Goal: Information Seeking & Learning: Check status

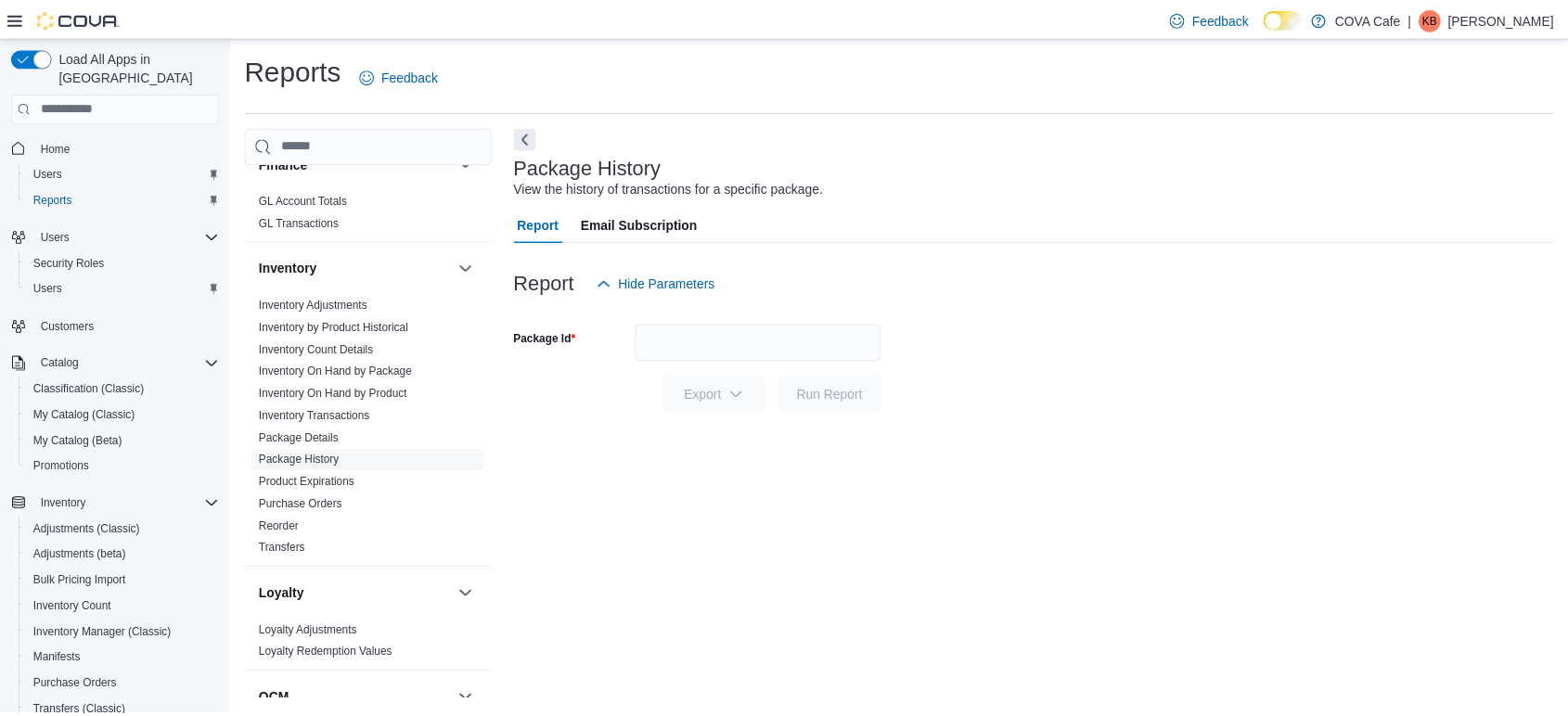
scroll to position [517, 0]
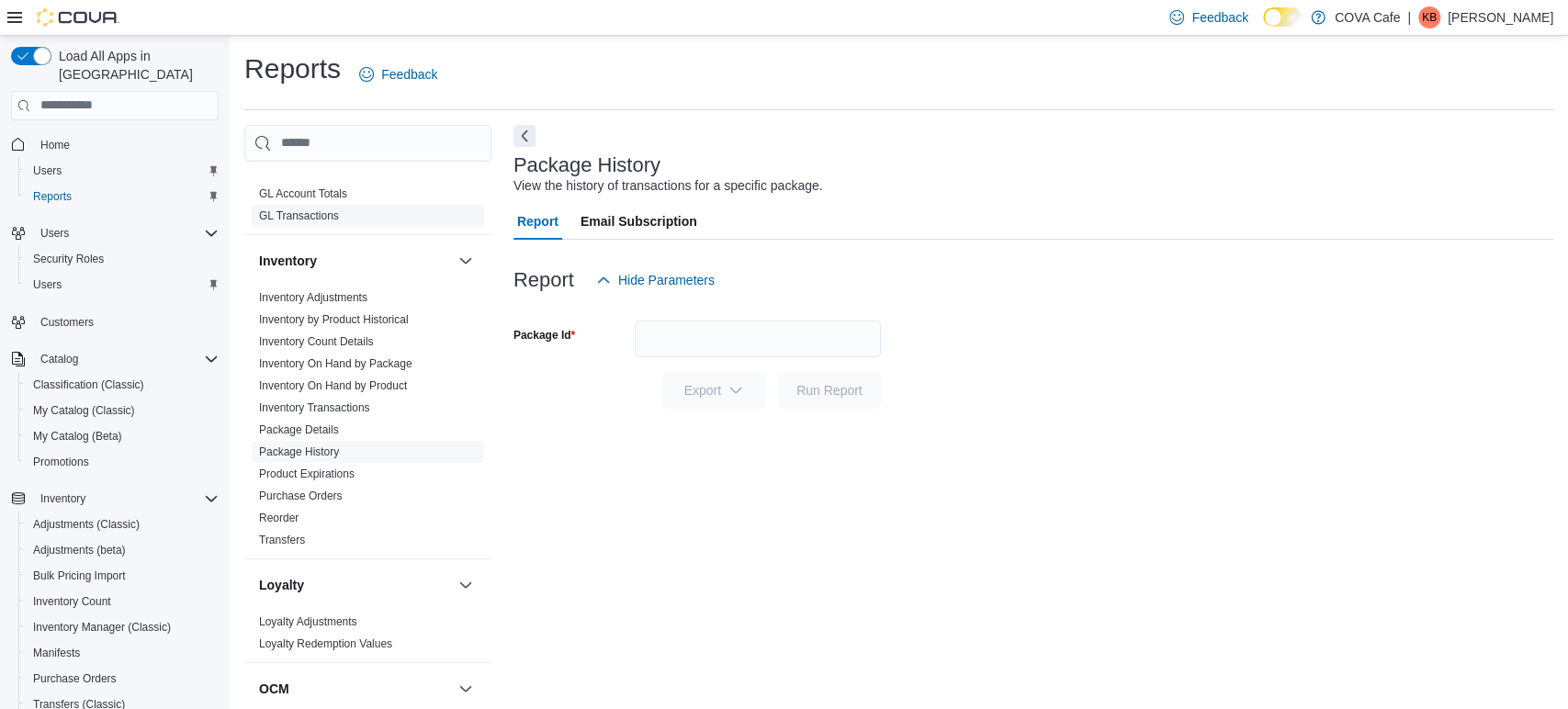
click at [307, 218] on link "GL Transactions" at bounding box center [299, 216] width 80 height 13
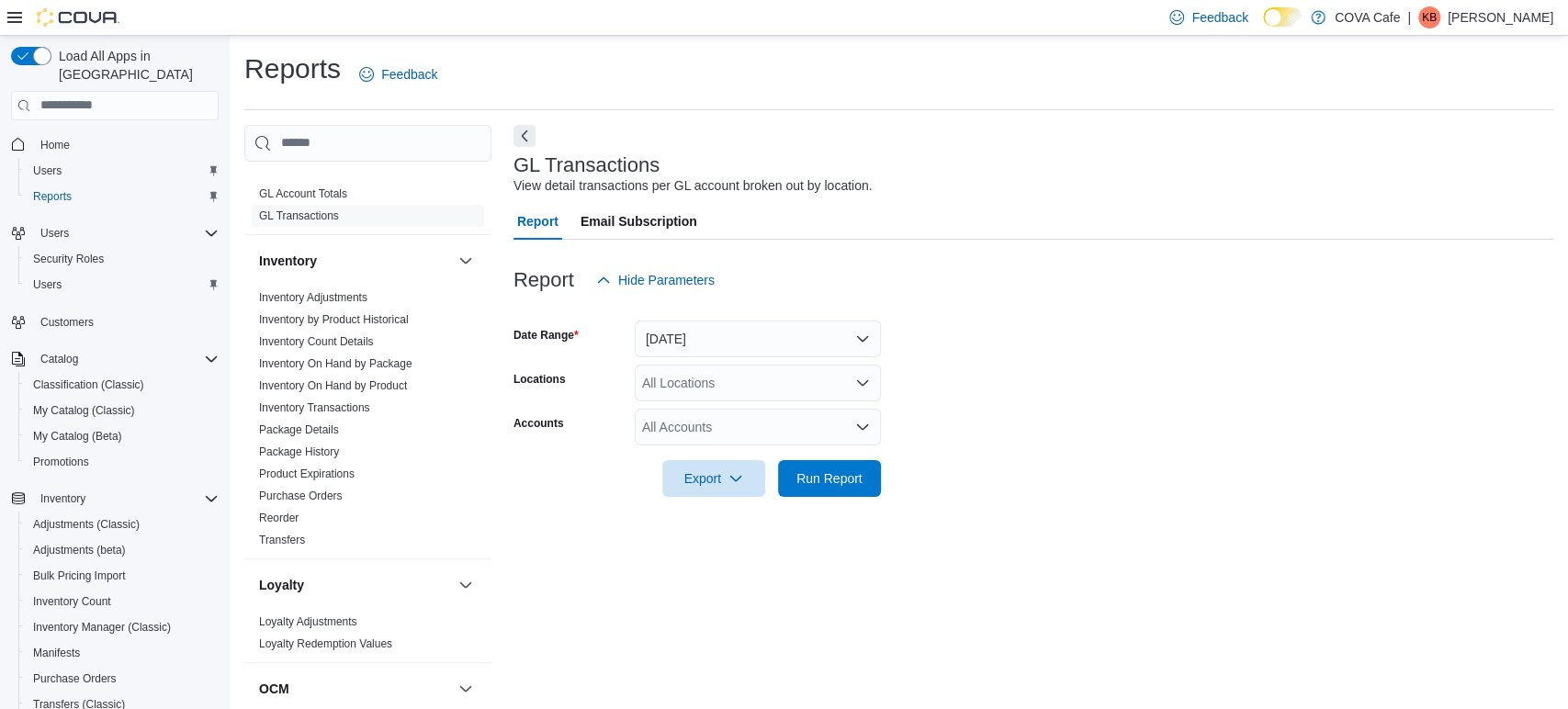
click at [757, 374] on div "All Locations" at bounding box center [758, 382] width 246 height 36
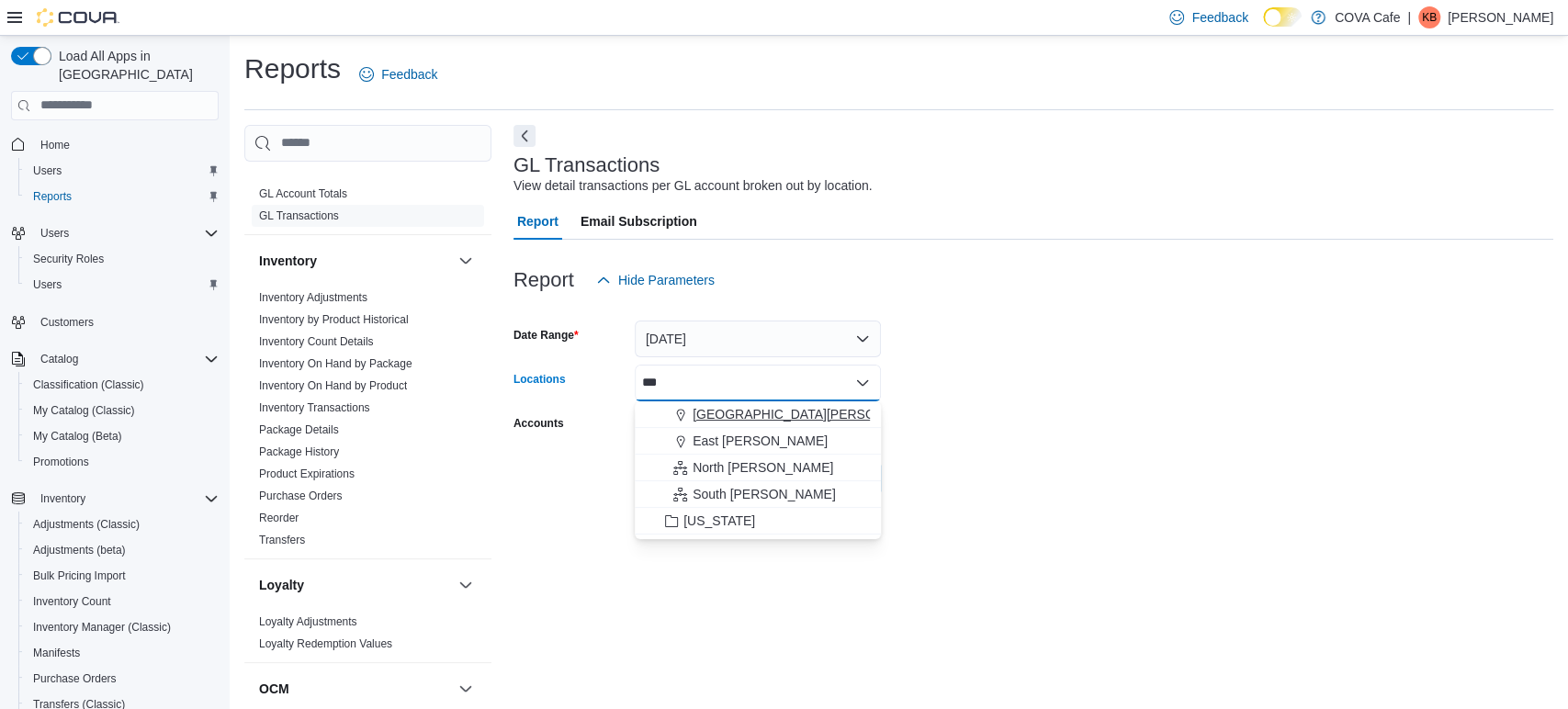
type input "***"
click at [764, 416] on span "Downtown Regina" at bounding box center [812, 415] width 240 height 19
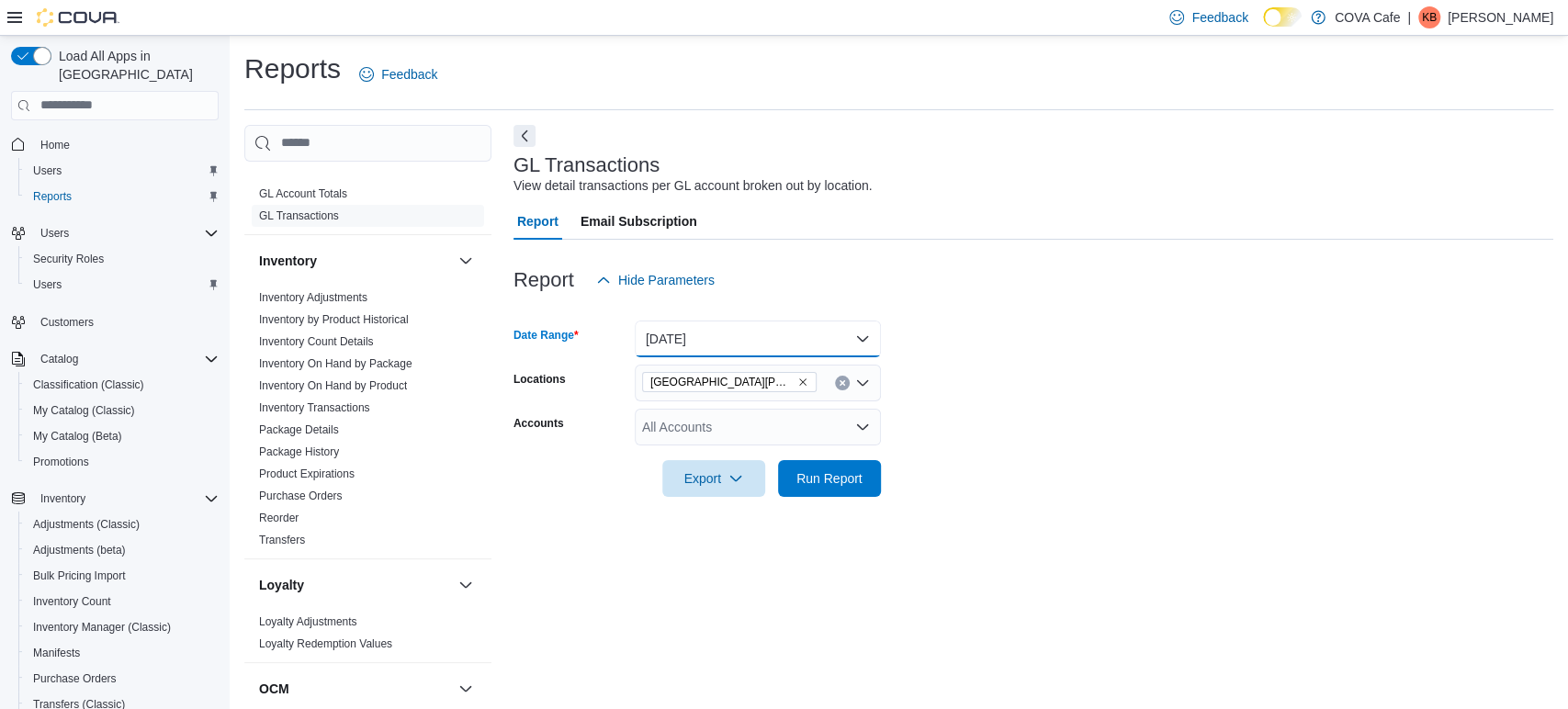
click at [764, 342] on button "Yesterday" at bounding box center [758, 338] width 246 height 36
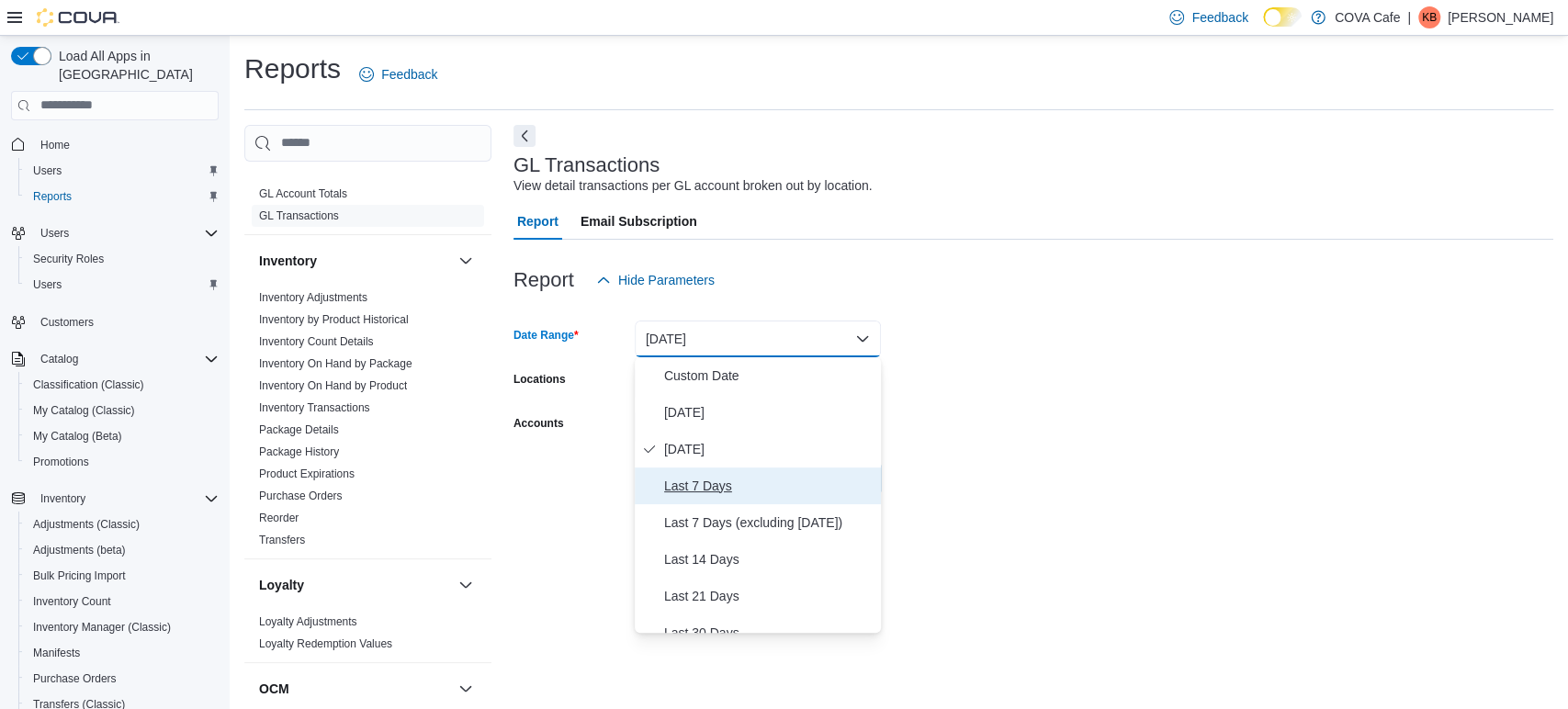
click at [807, 493] on span "Last 7 Days" at bounding box center [769, 486] width 210 height 22
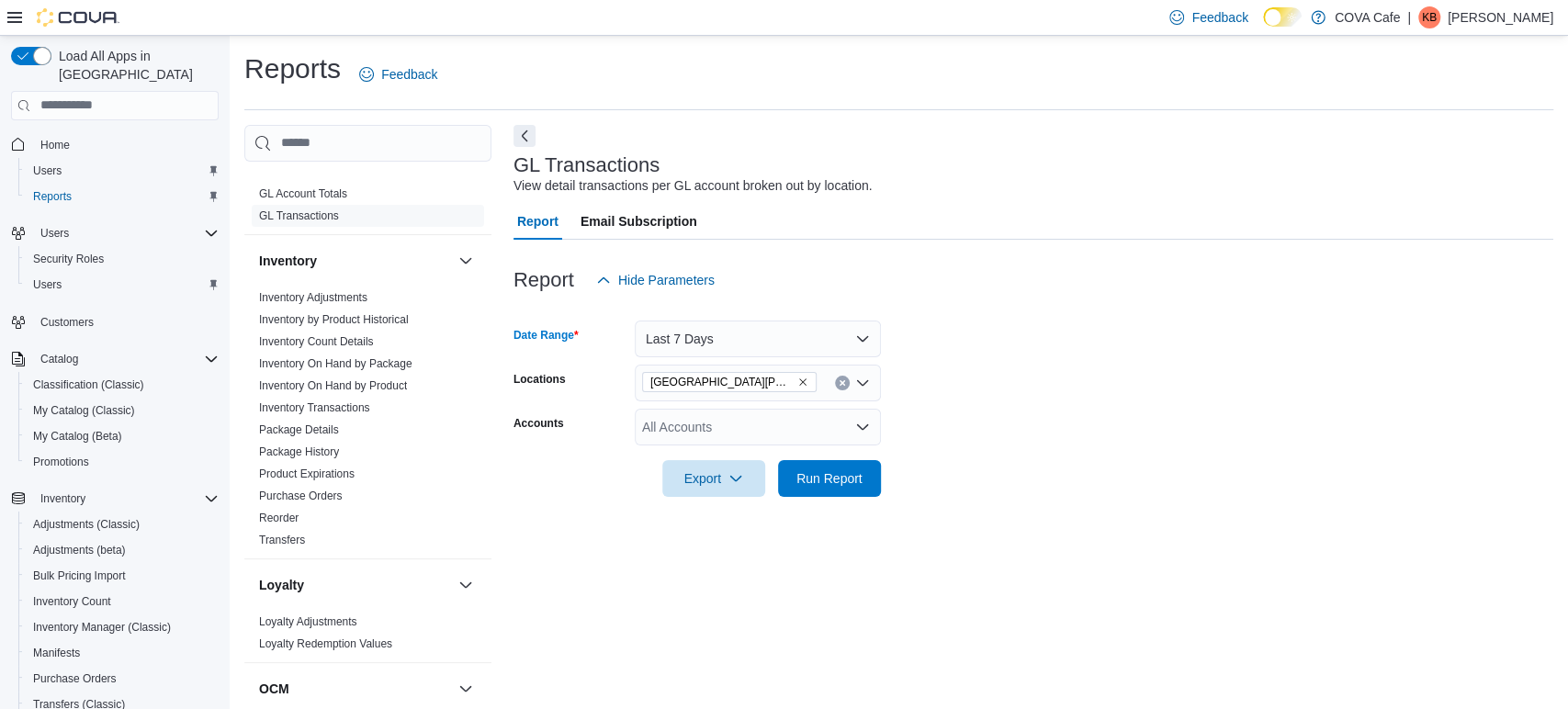
drag, startPoint x: 837, startPoint y: 518, endPoint x: 843, endPoint y: 498, distance: 20.9
click at [838, 518] on div at bounding box center [1034, 508] width 1040 height 22
click at [846, 488] on span "Run Report" at bounding box center [830, 477] width 81 height 36
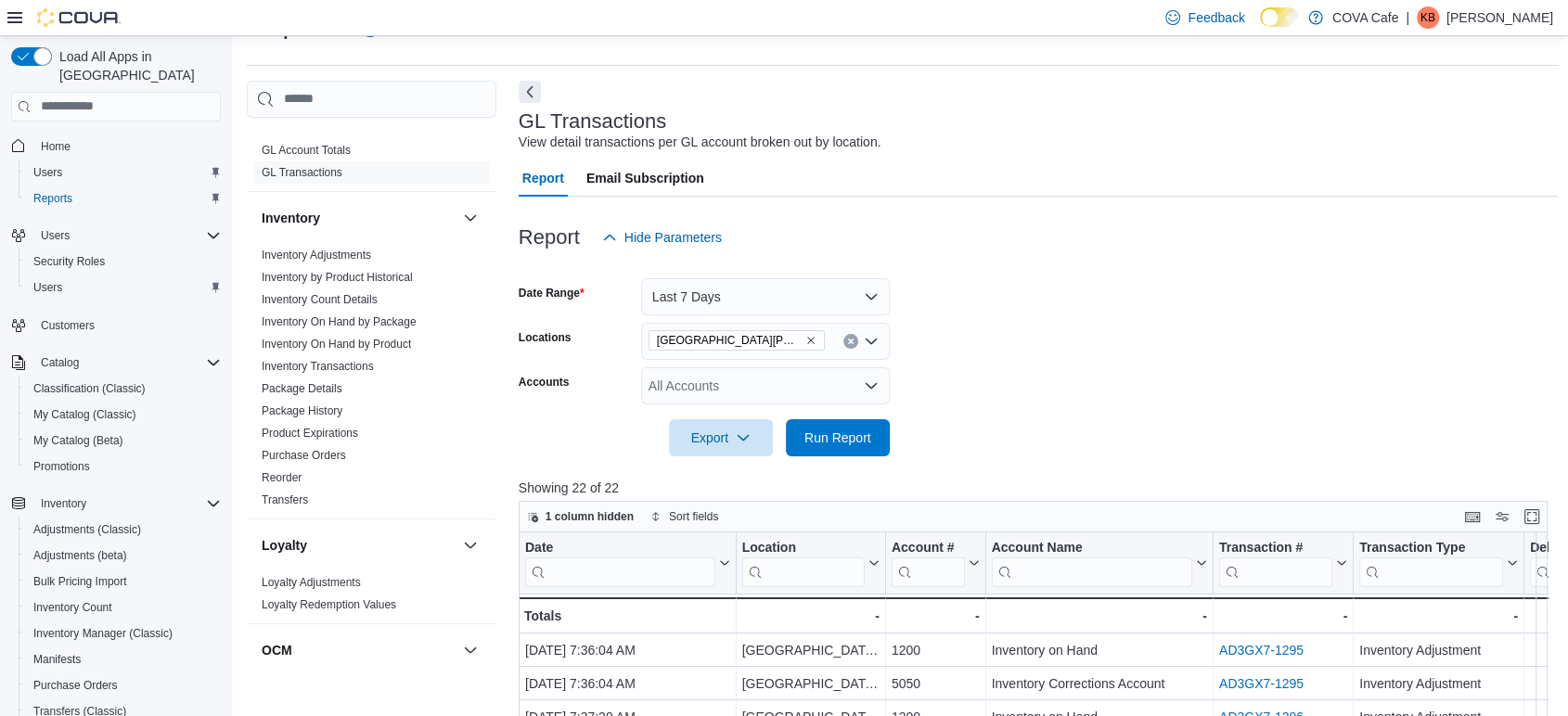
scroll to position [42, 0]
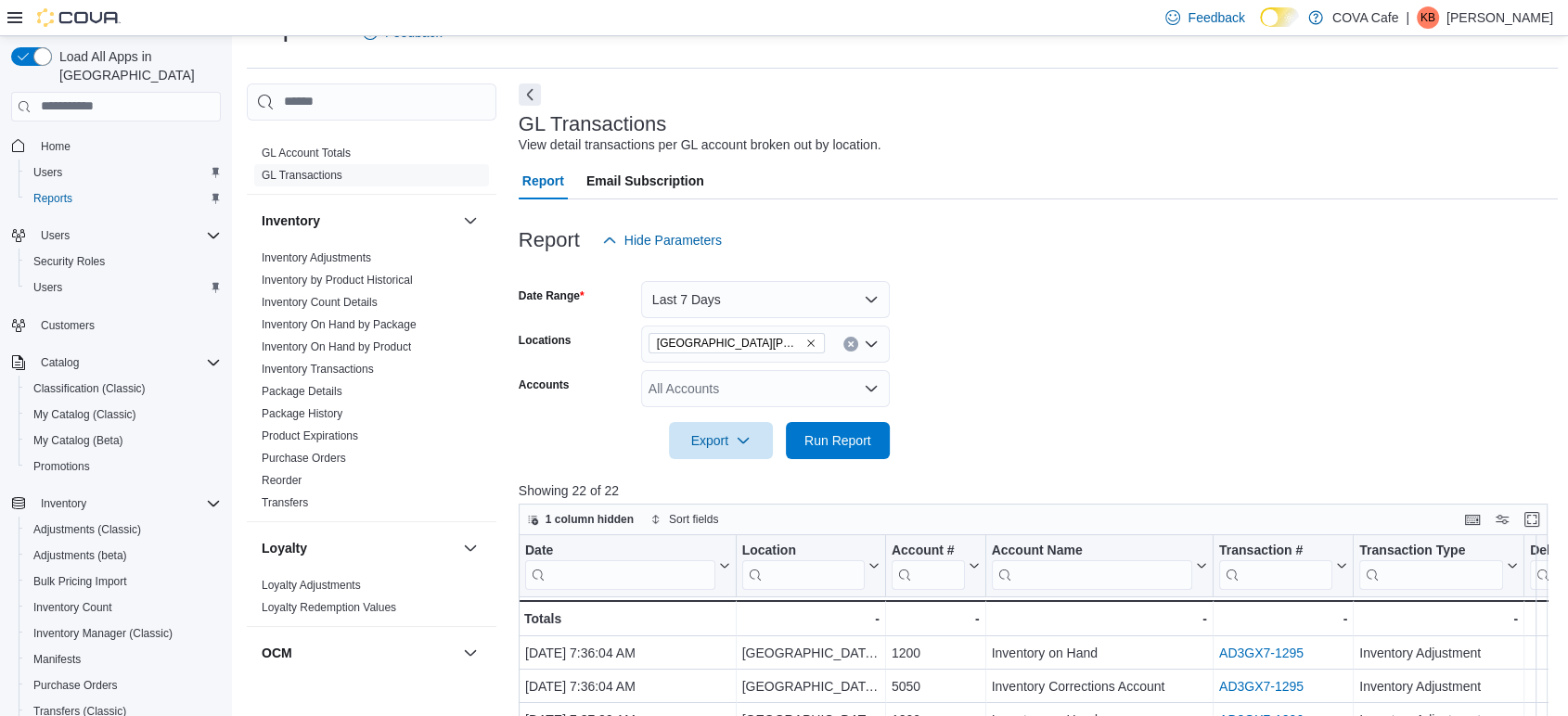
click at [796, 390] on div "All Accounts" at bounding box center [765, 388] width 248 height 37
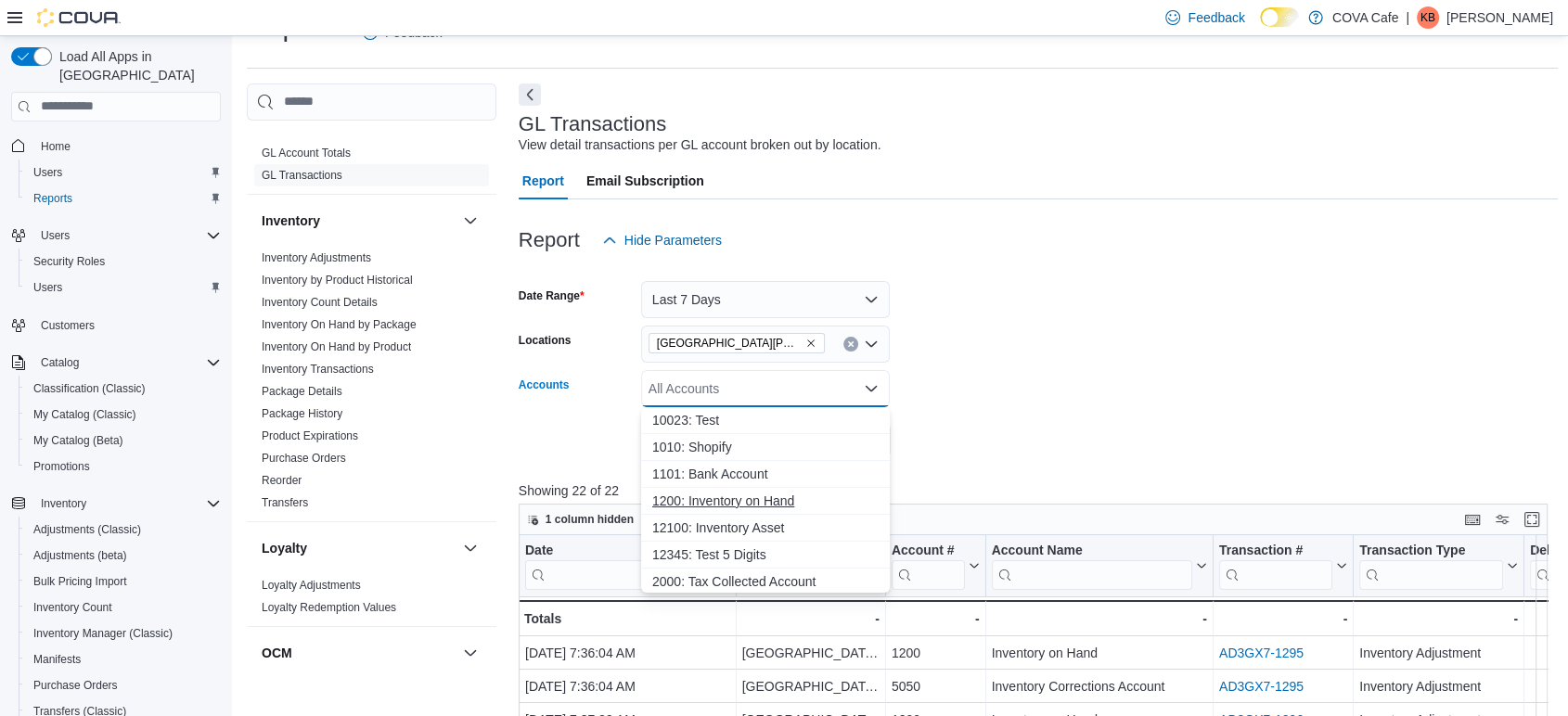
click at [754, 500] on span "1200: Inventory on Hand" at bounding box center [765, 501] width 226 height 19
click at [1000, 417] on div at bounding box center [1038, 415] width 1040 height 15
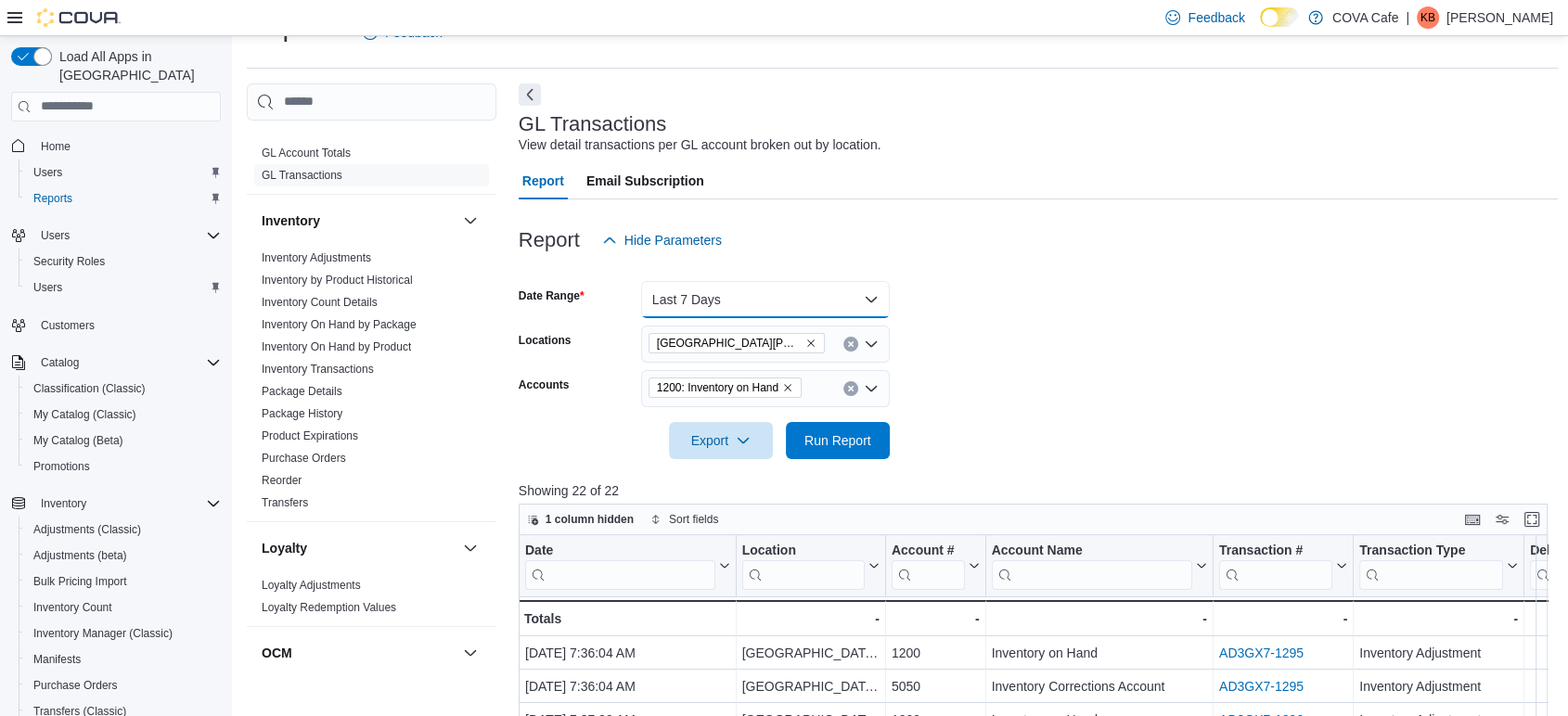
click at [749, 308] on button "Last 7 Days" at bounding box center [765, 299] width 248 height 37
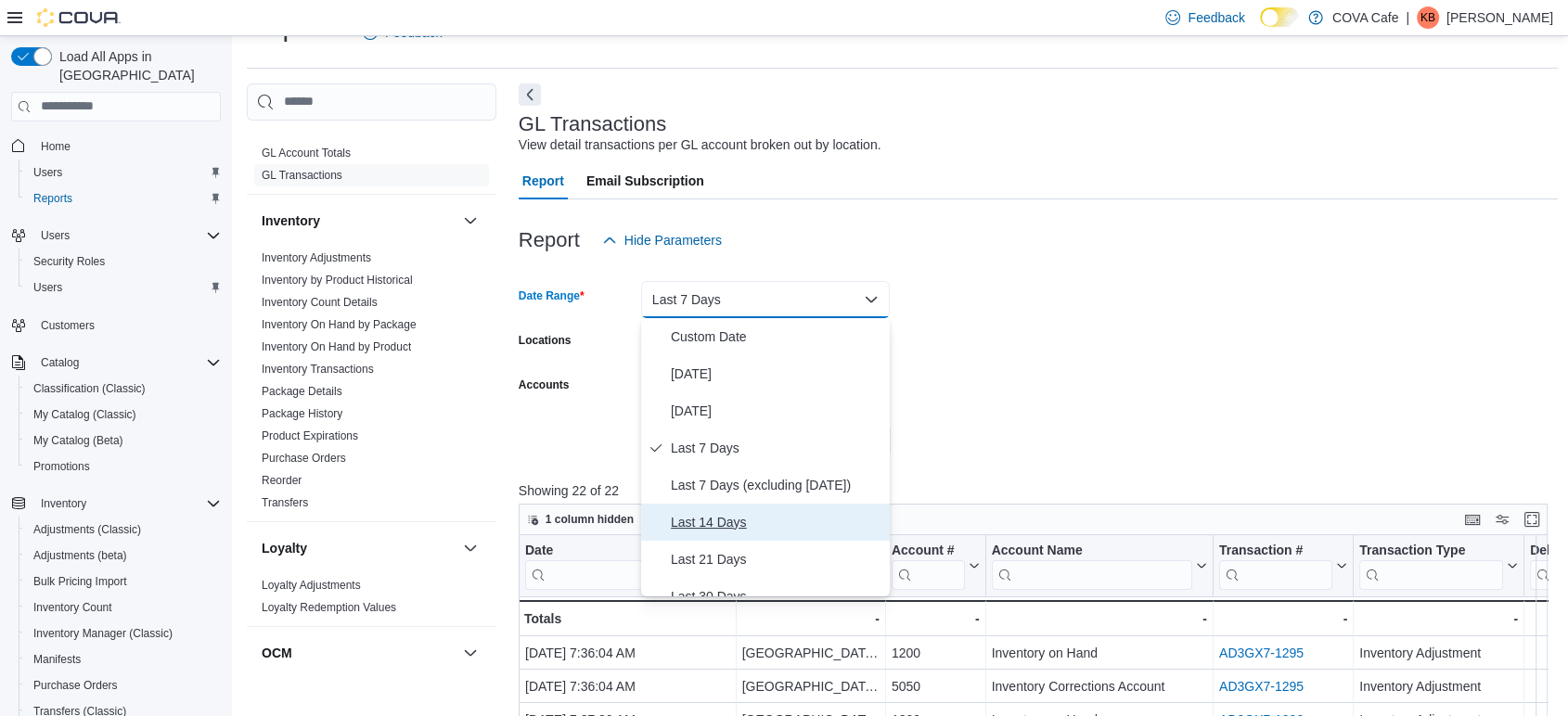
click at [724, 527] on span "Last 14 Days" at bounding box center [776, 522] width 212 height 23
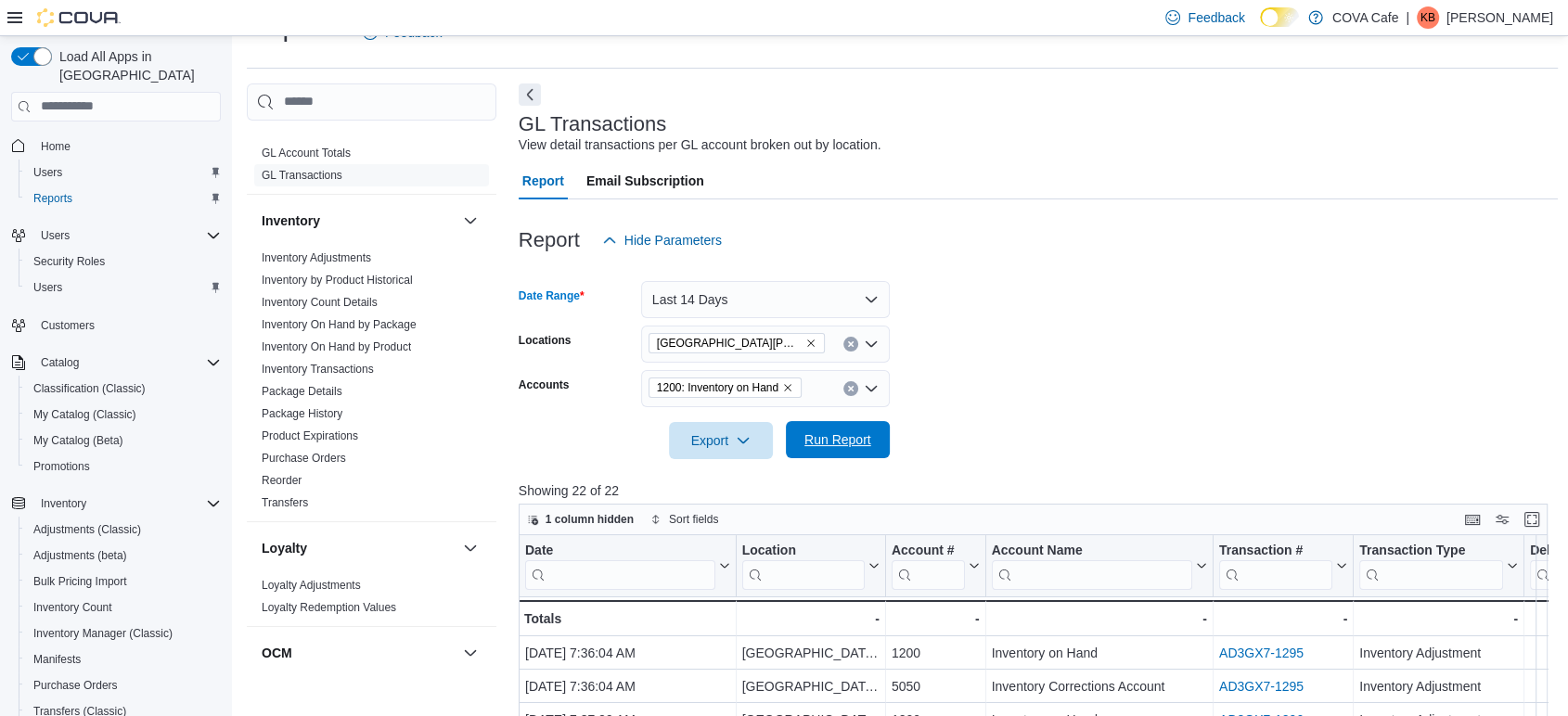
click at [839, 433] on span "Run Report" at bounding box center [837, 439] width 67 height 19
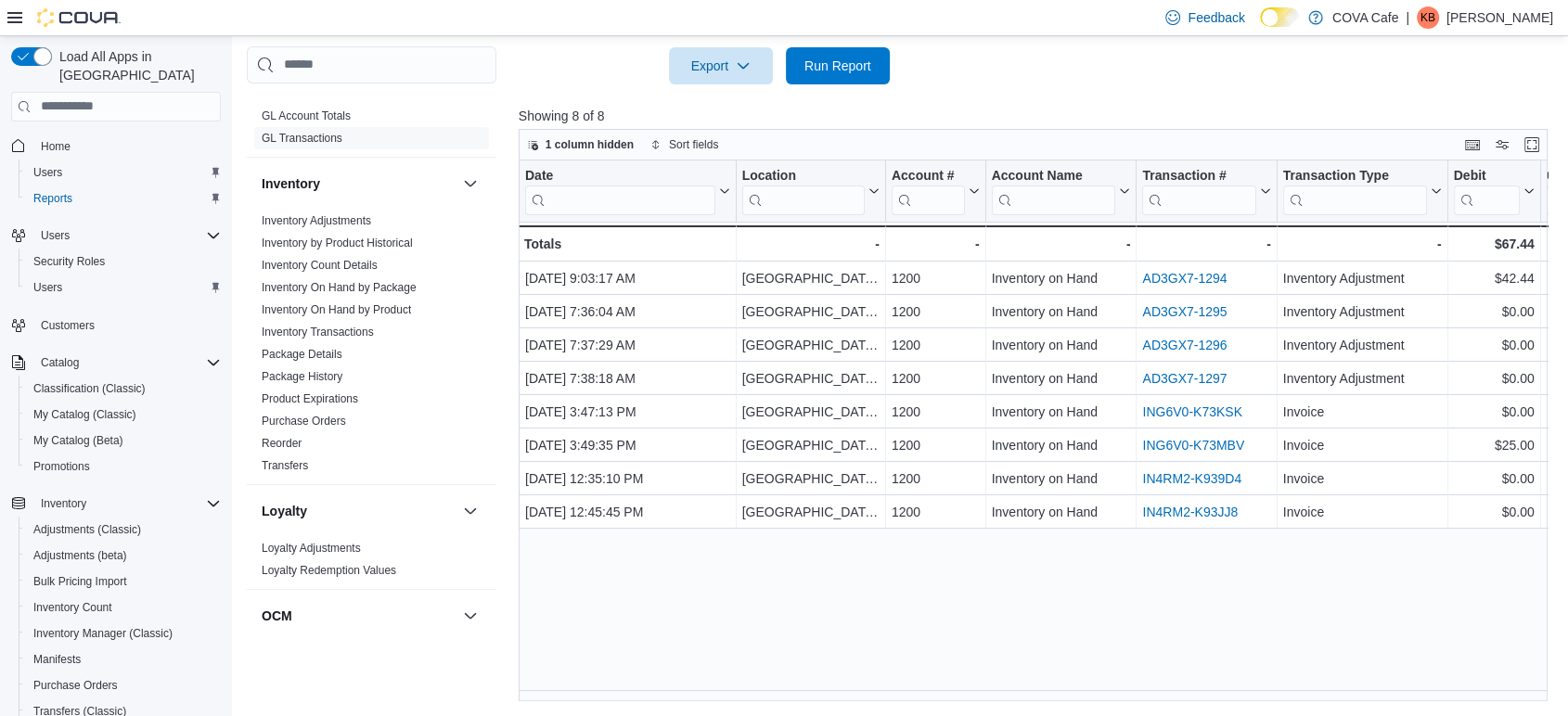
scroll to position [417, 0]
drag, startPoint x: 1406, startPoint y: 688, endPoint x: 1475, endPoint y: 676, distance: 70.0
click at [1475, 676] on div "Date Click to view column header actions Location Click to view column header a…" at bounding box center [1038, 432] width 1040 height 542
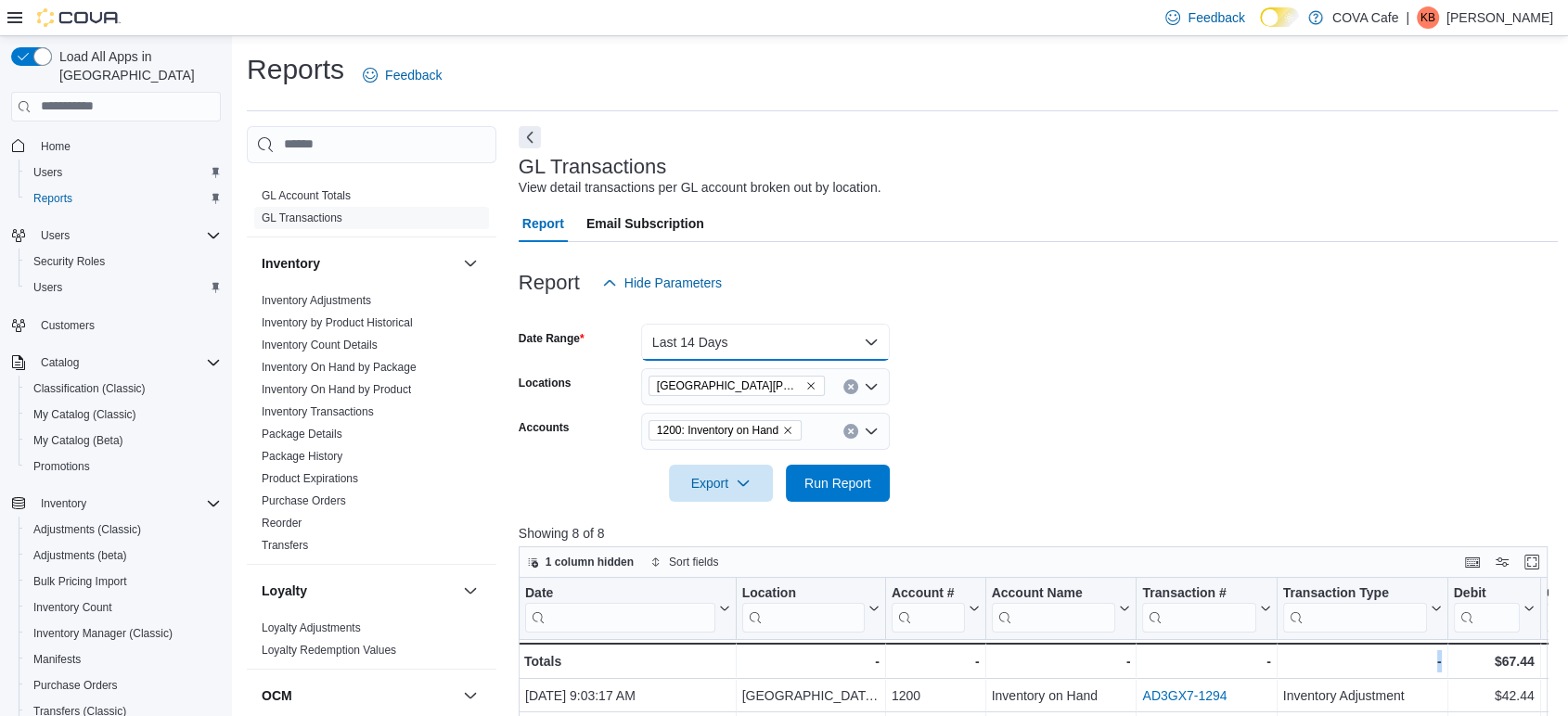
click at [779, 341] on button "Last 14 Days" at bounding box center [765, 342] width 248 height 37
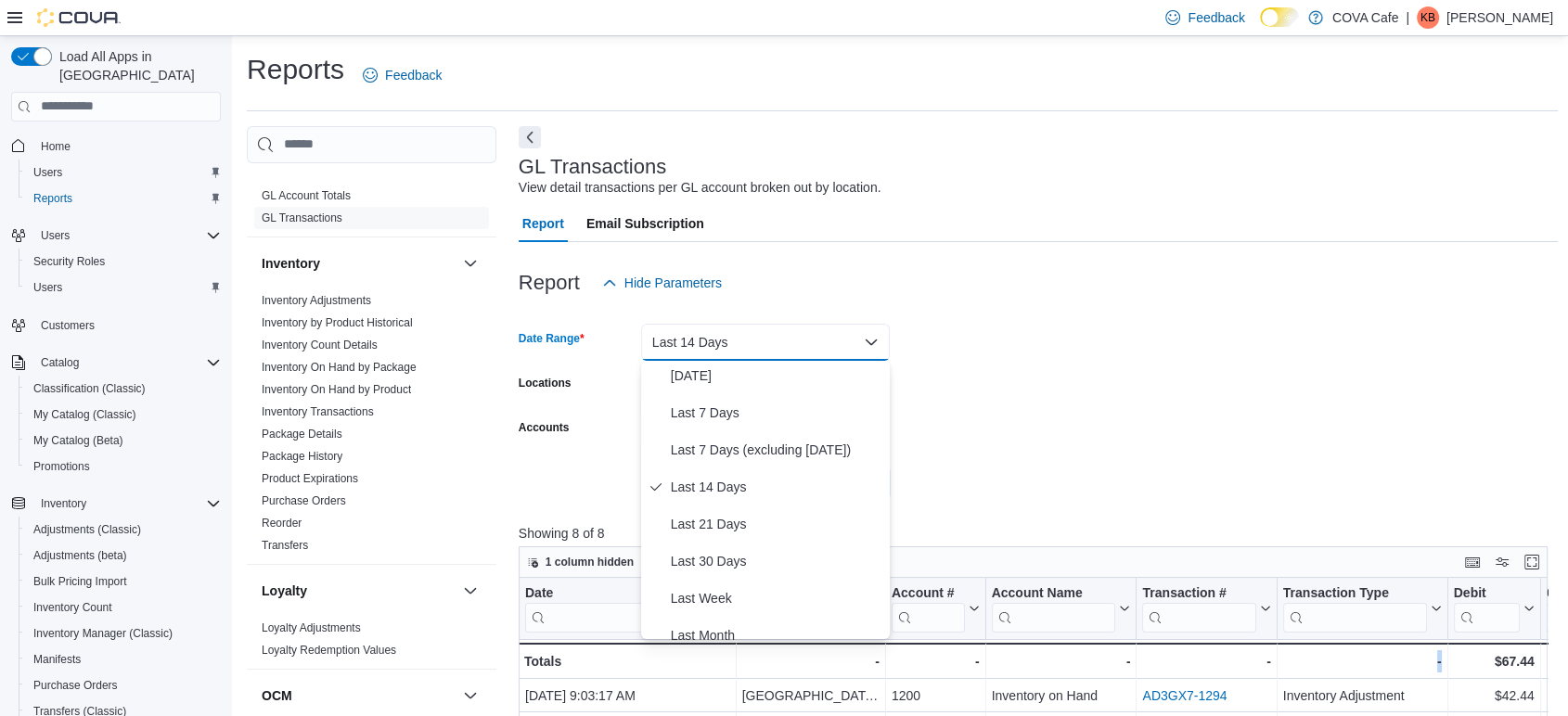
scroll to position [103, 0]
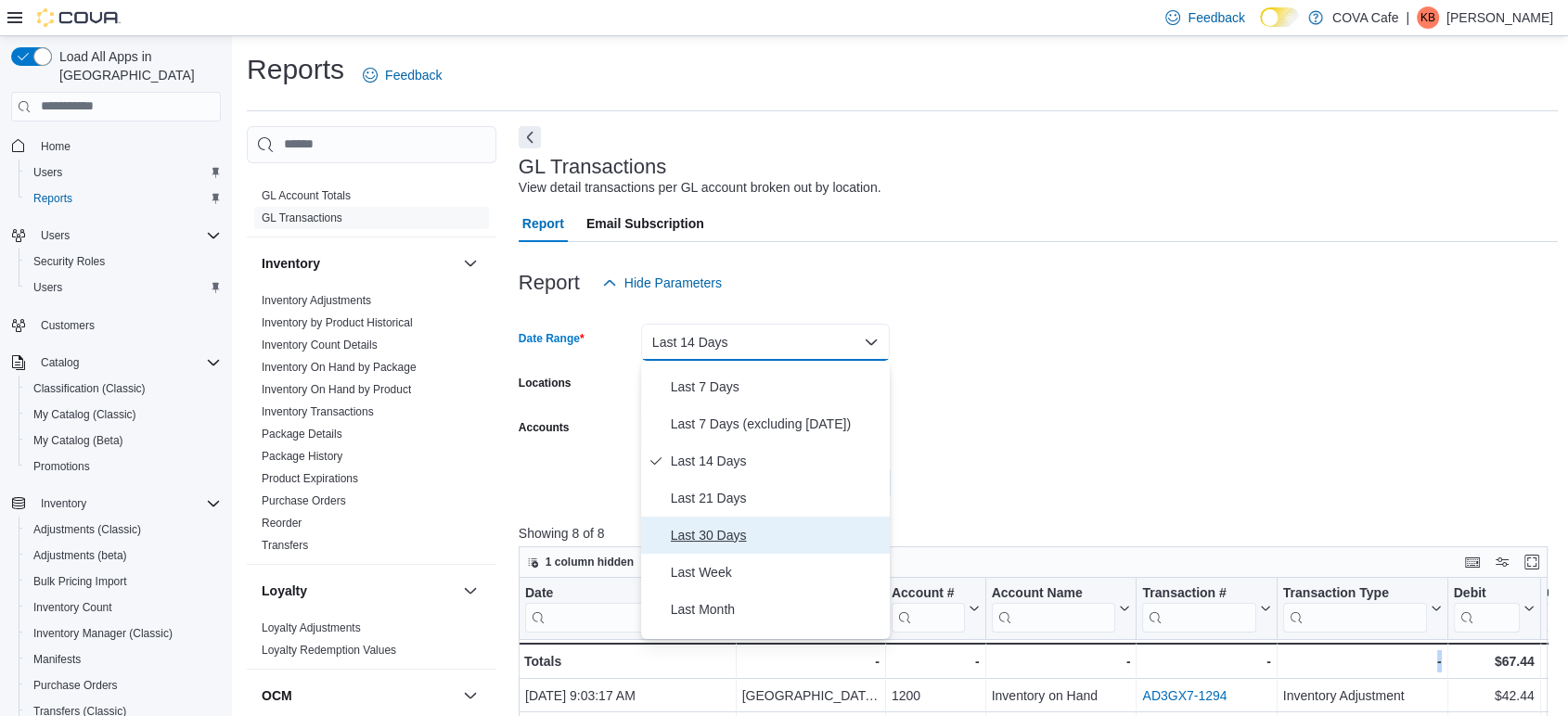
click at [743, 533] on span "Last 30 Days" at bounding box center [776, 535] width 212 height 23
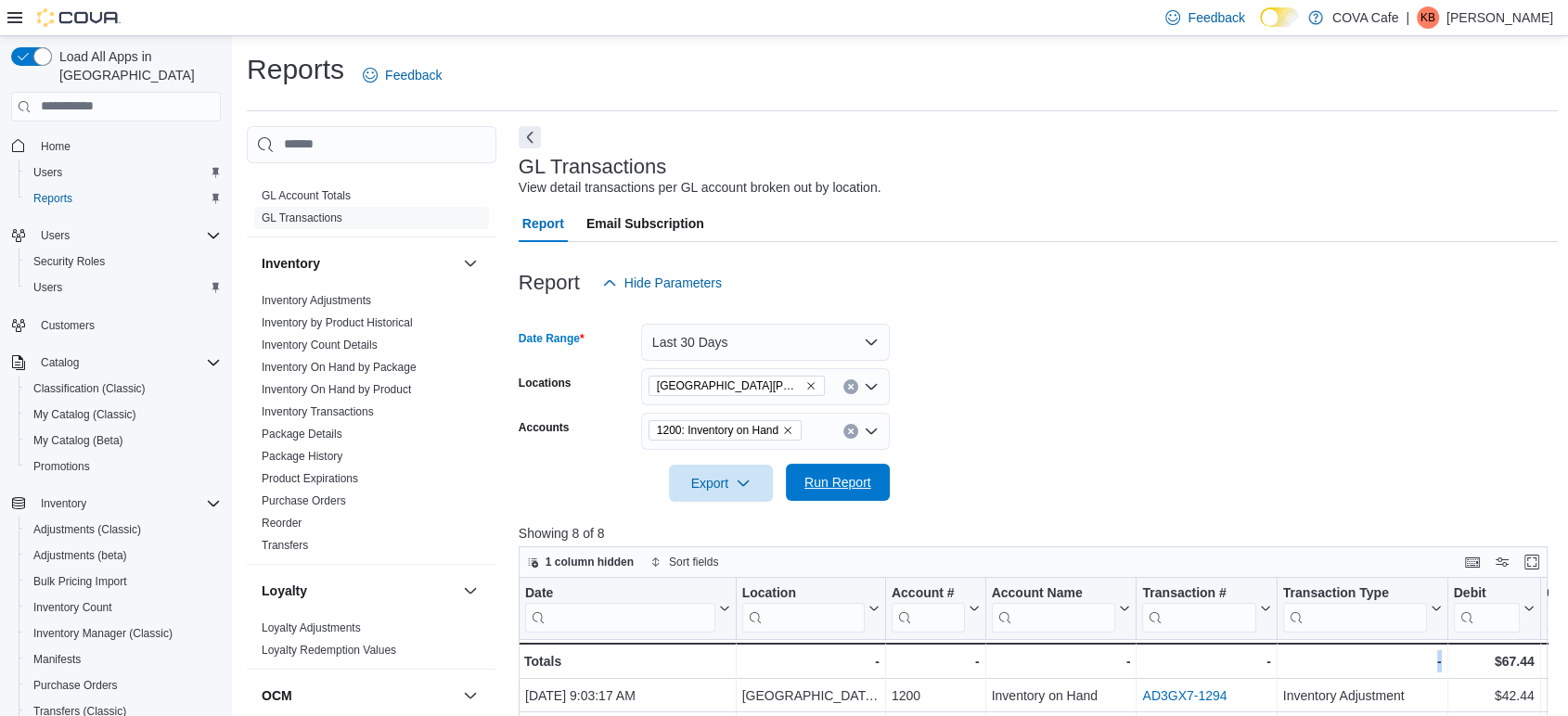
click at [838, 487] on span "Run Report" at bounding box center [837, 483] width 67 height 19
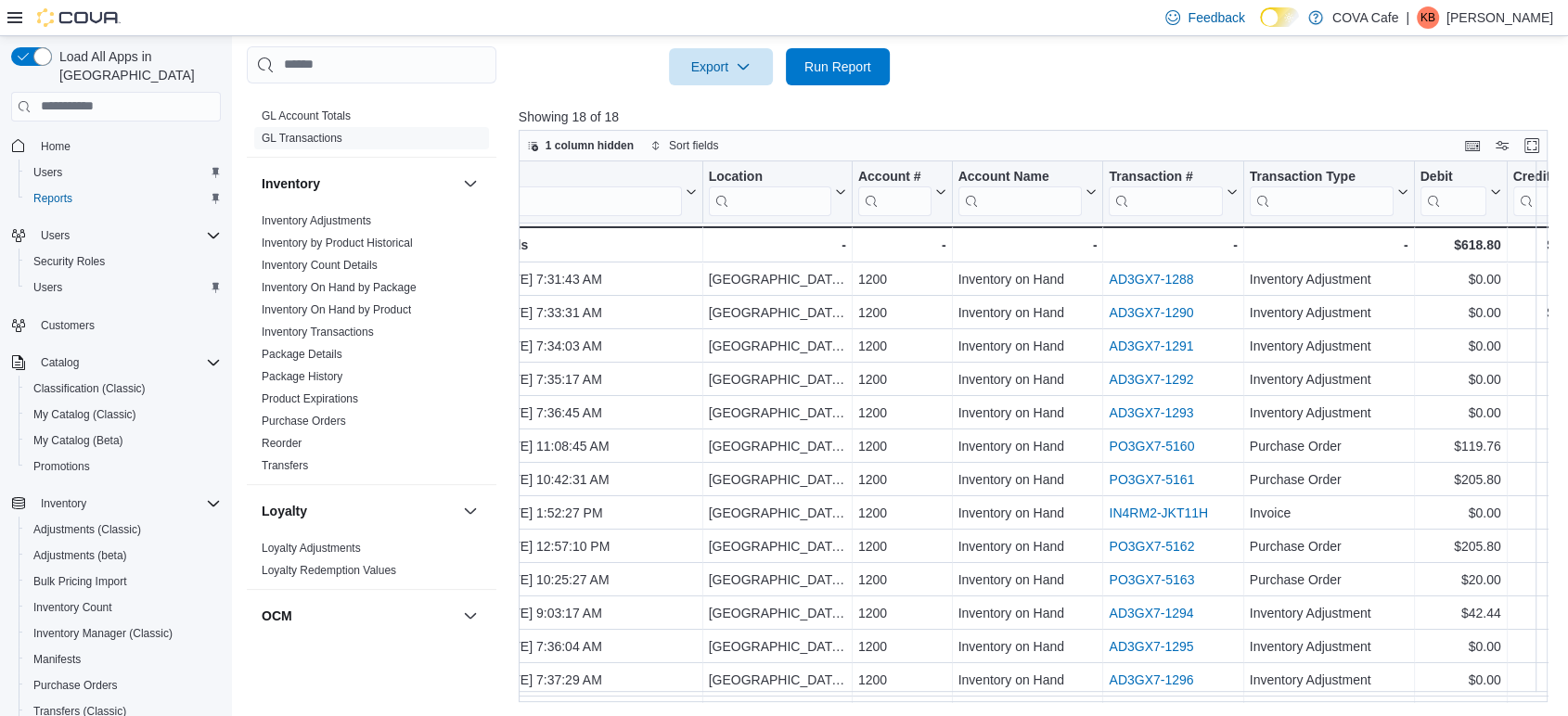
scroll to position [0, 86]
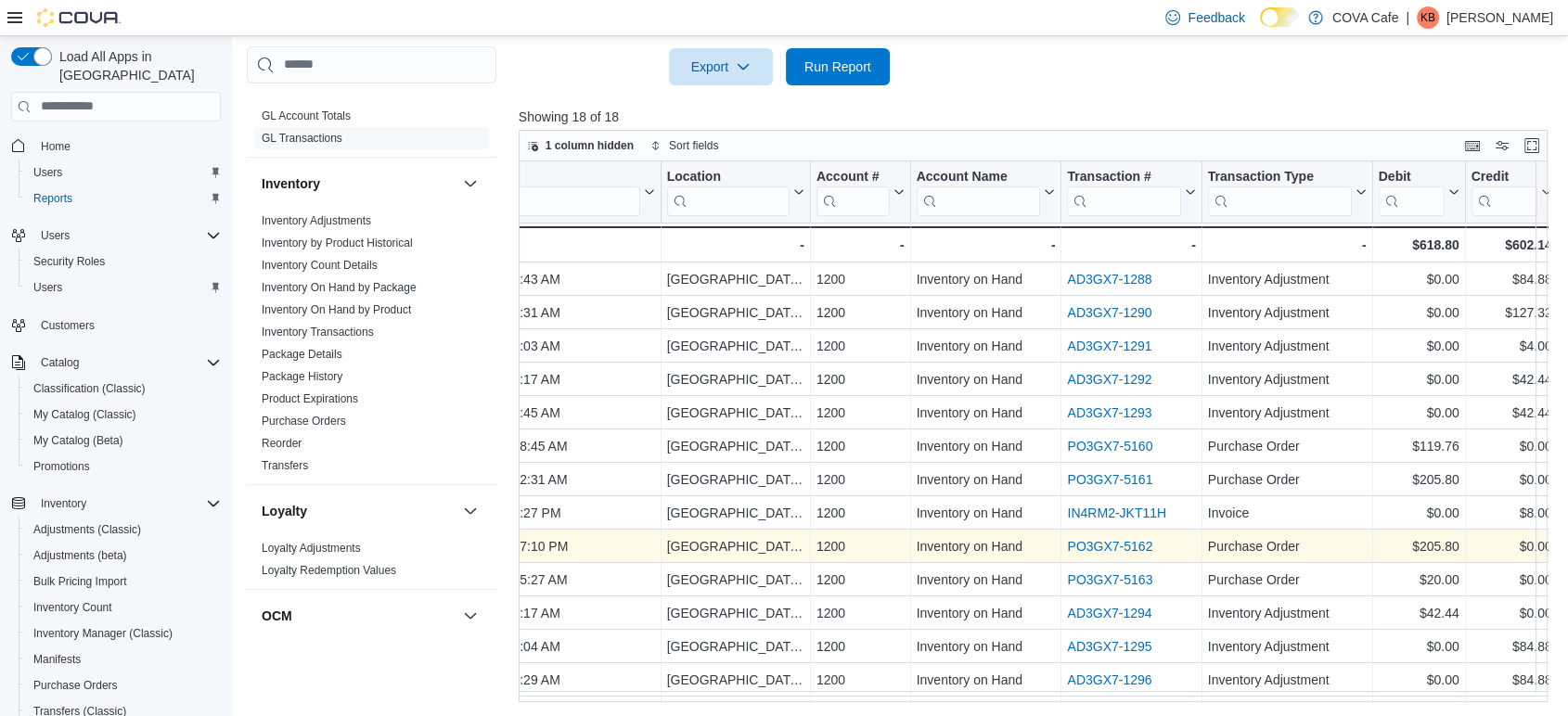
click at [1132, 548] on link "PO3GX7-5162" at bounding box center [1109, 547] width 86 height 15
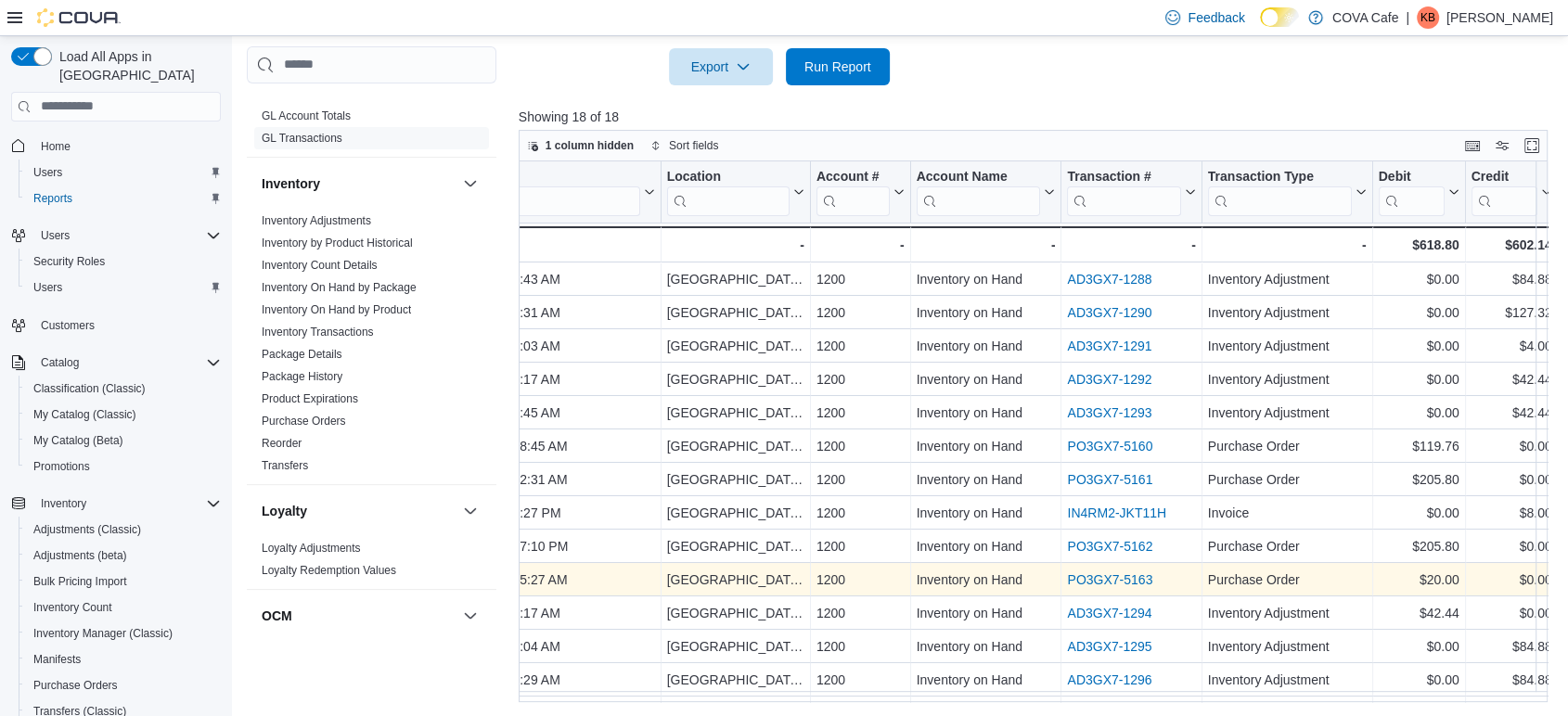
click at [1126, 574] on link "PO3GX7-5163" at bounding box center [1109, 580] width 86 height 15
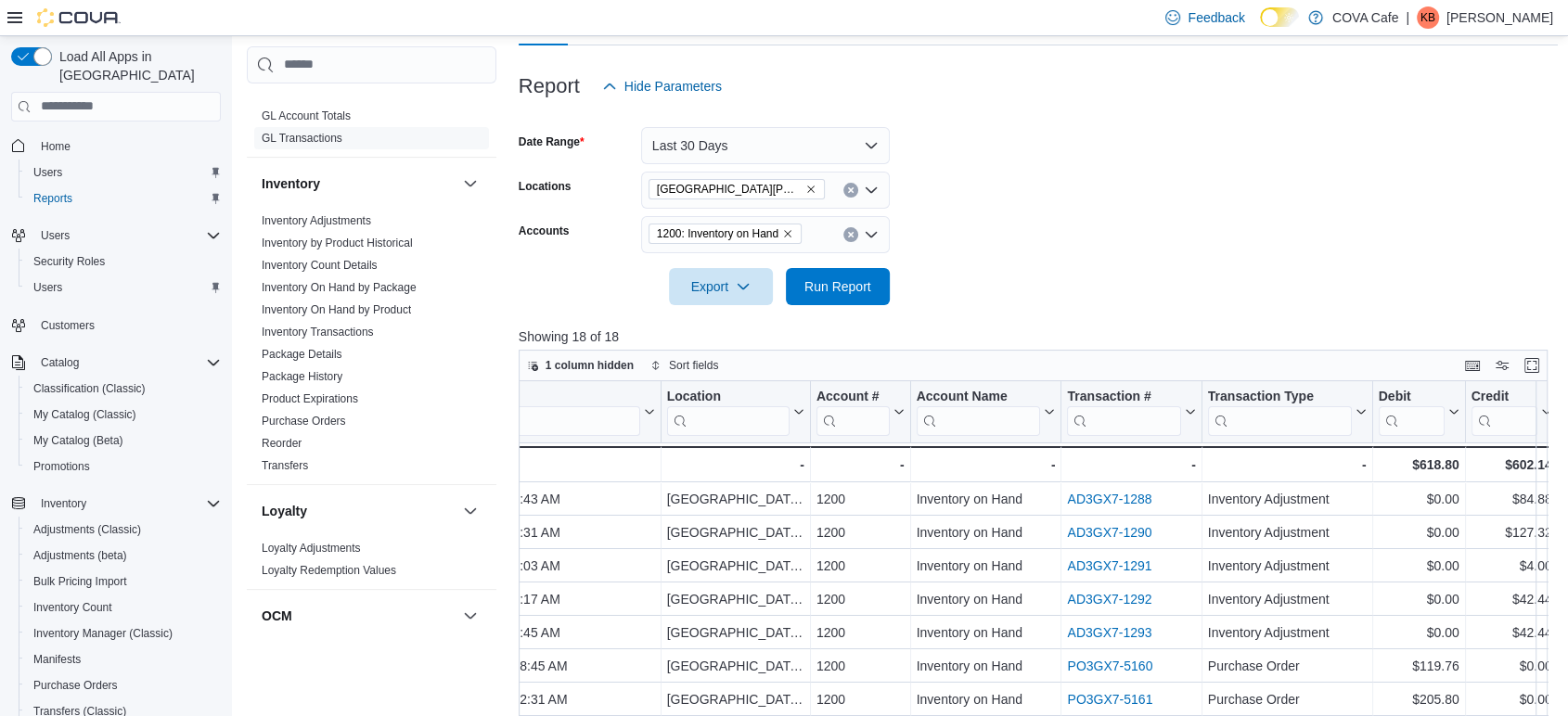
scroll to position [0, 0]
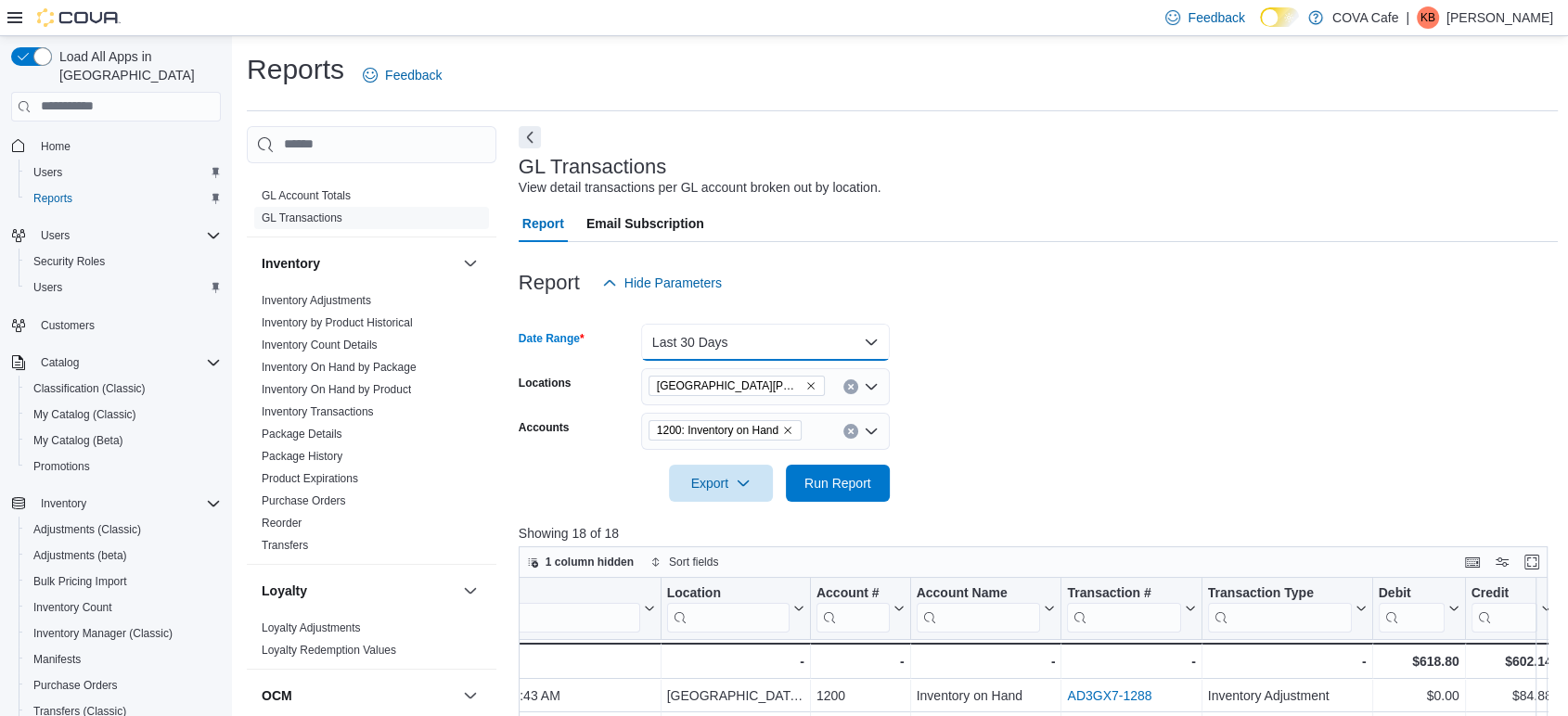
click at [696, 346] on button "Last 30 Days" at bounding box center [765, 342] width 248 height 37
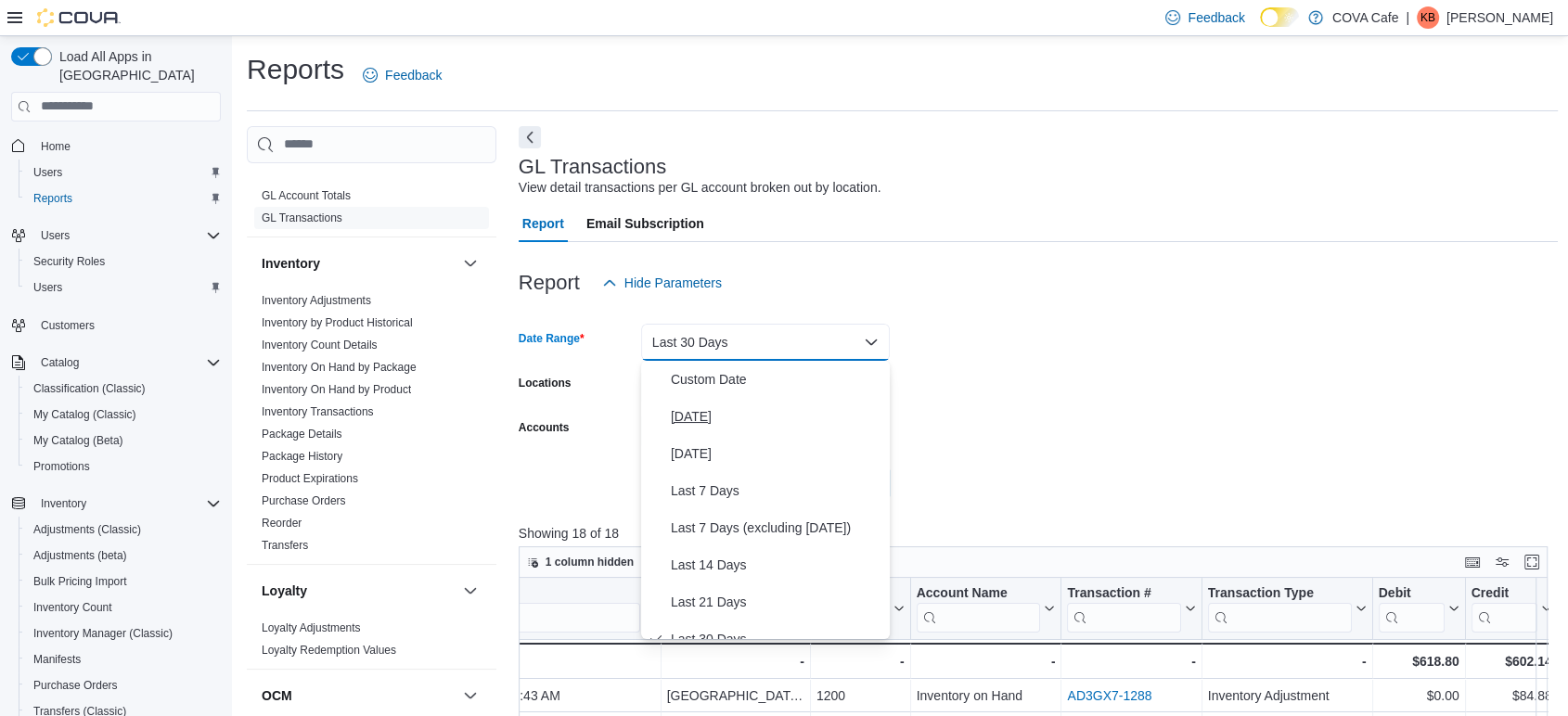
scroll to position [19, 0]
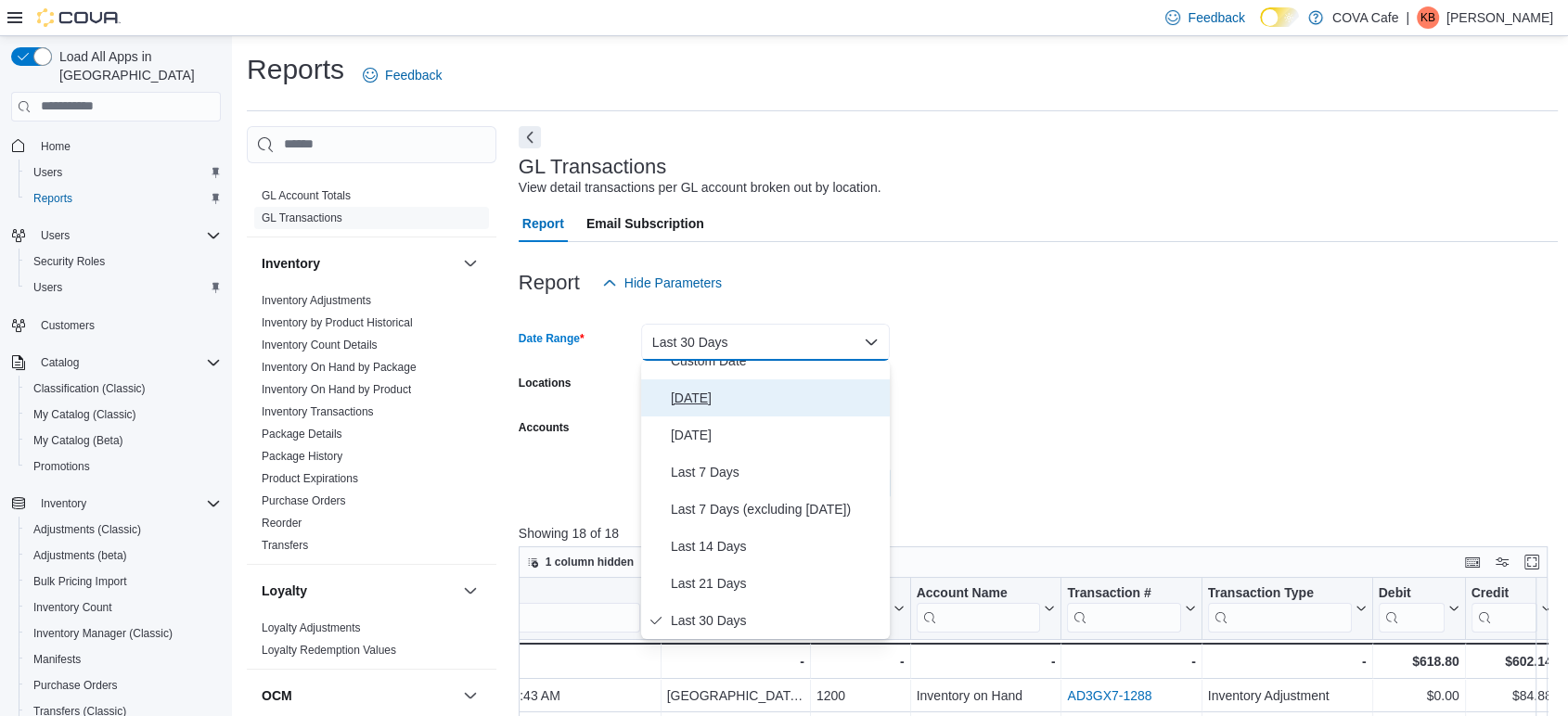
click at [739, 393] on span "Today" at bounding box center [776, 398] width 212 height 23
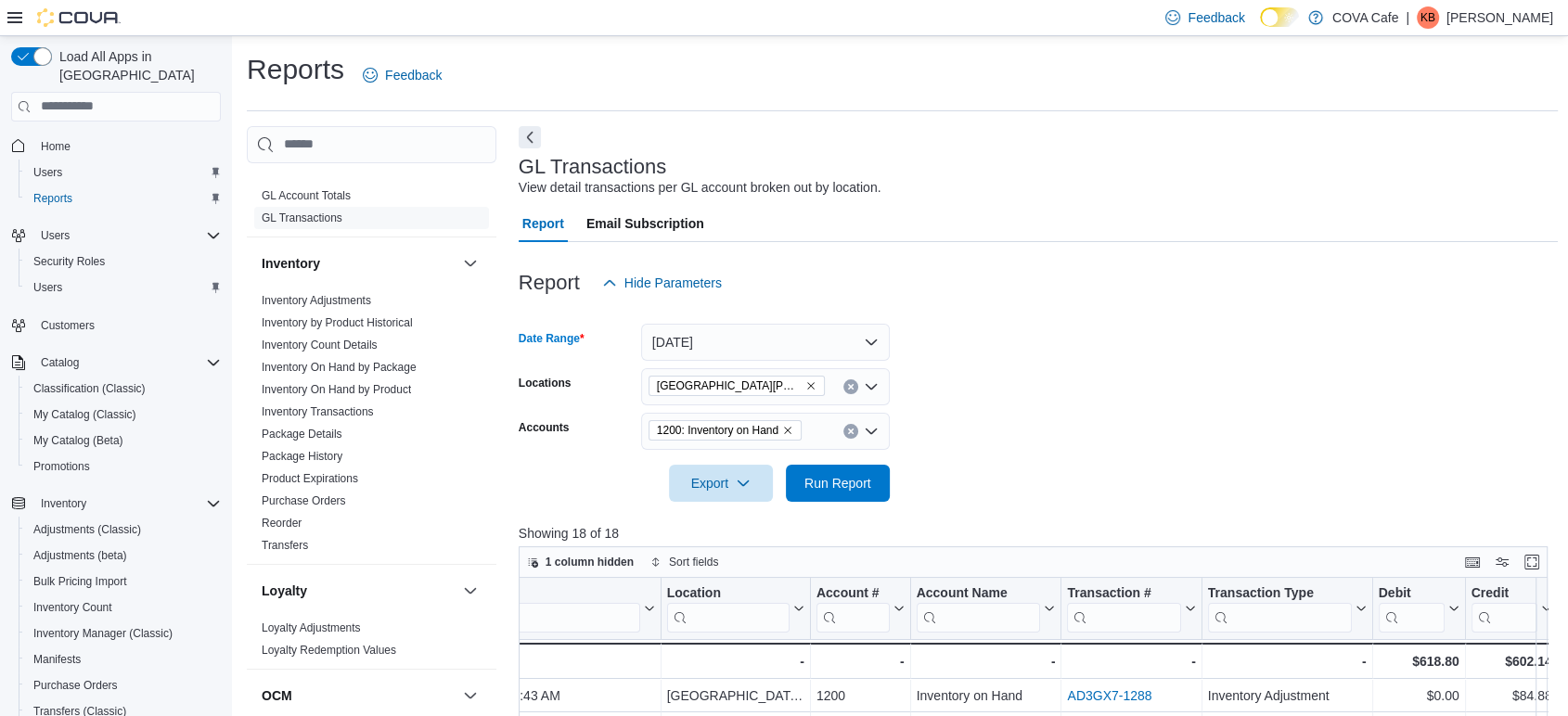
click at [790, 429] on icon "Remove 1200: Inventory on Hand from selection in this group" at bounding box center [788, 430] width 8 height 8
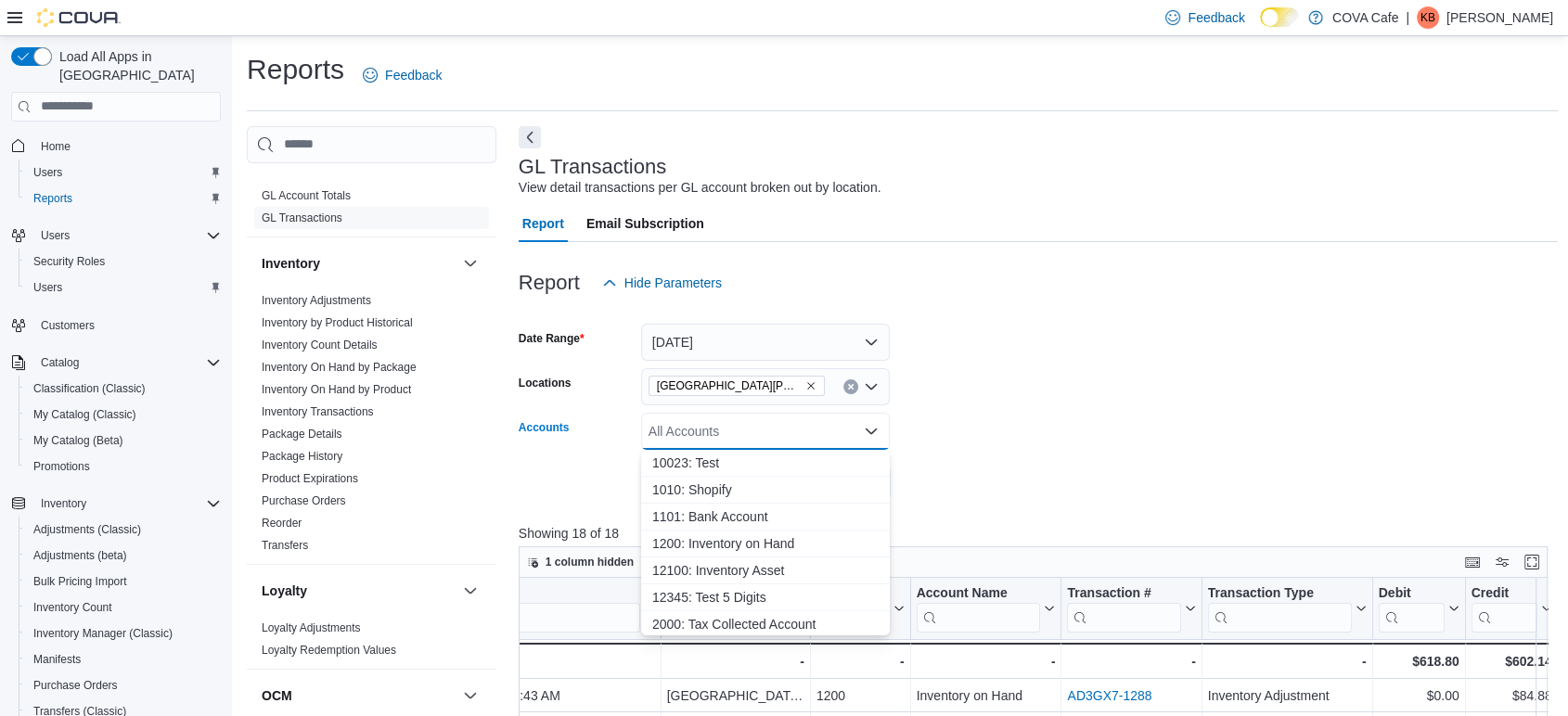
click at [1013, 353] on form "Date Range Today Locations Downtown Regina Accounts All Accounts Combo box. Sel…" at bounding box center [1038, 401] width 1040 height 200
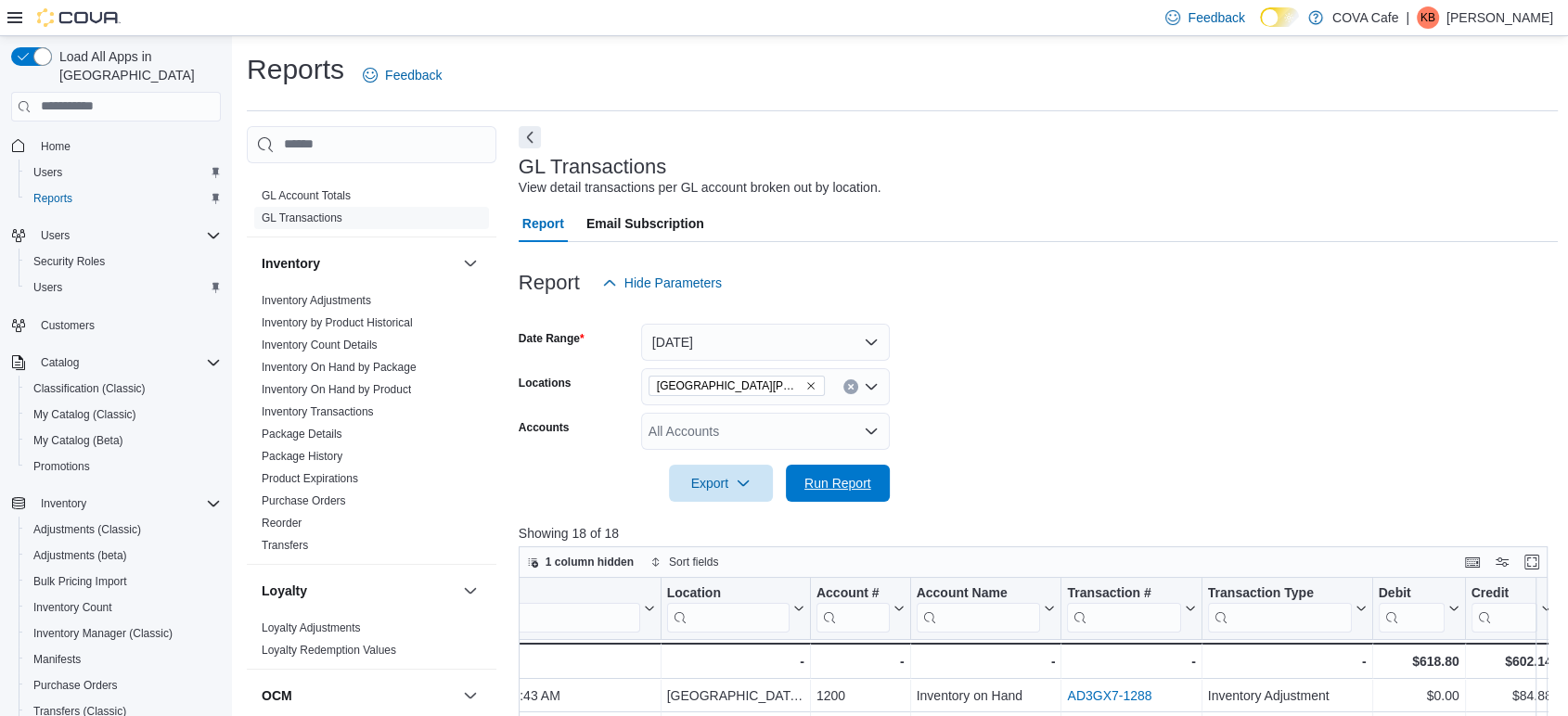
drag, startPoint x: 820, startPoint y: 485, endPoint x: 1047, endPoint y: 459, distance: 228.5
click at [821, 485] on span "Run Report" at bounding box center [837, 484] width 67 height 19
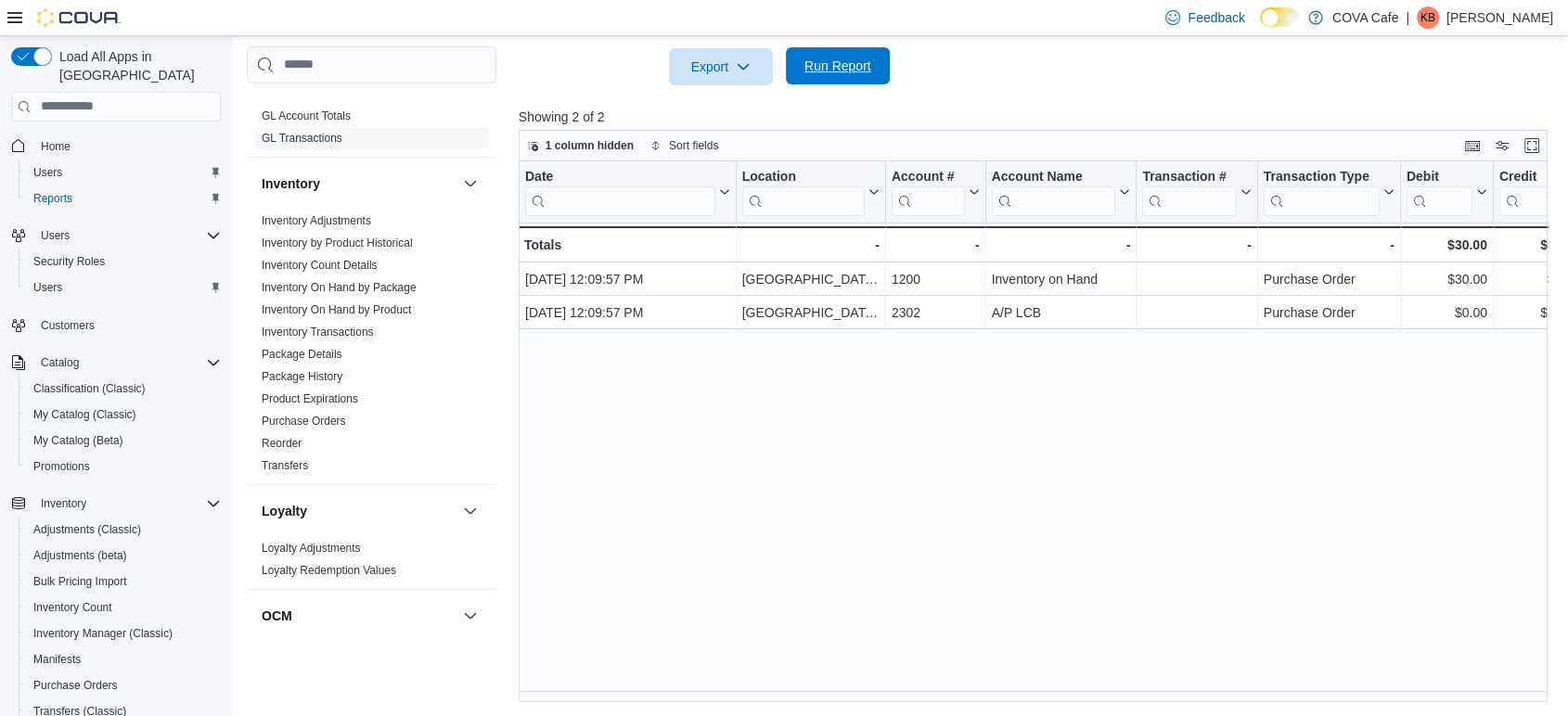
click at [803, 50] on span "Run Report" at bounding box center [838, 65] width 82 height 37
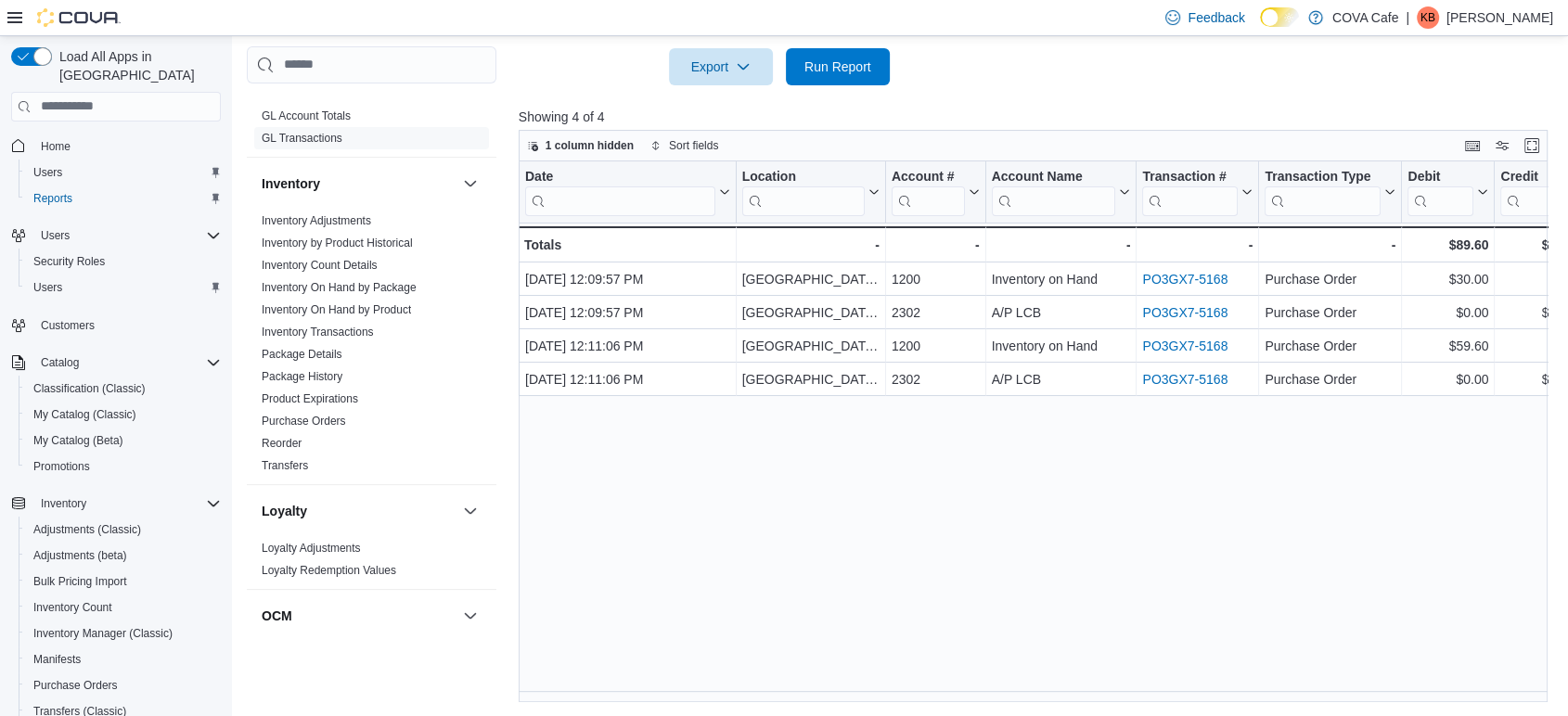
click at [1528, 701] on div "Date Click to view column header actions Location Click to view column header a…" at bounding box center [1038, 432] width 1040 height 542
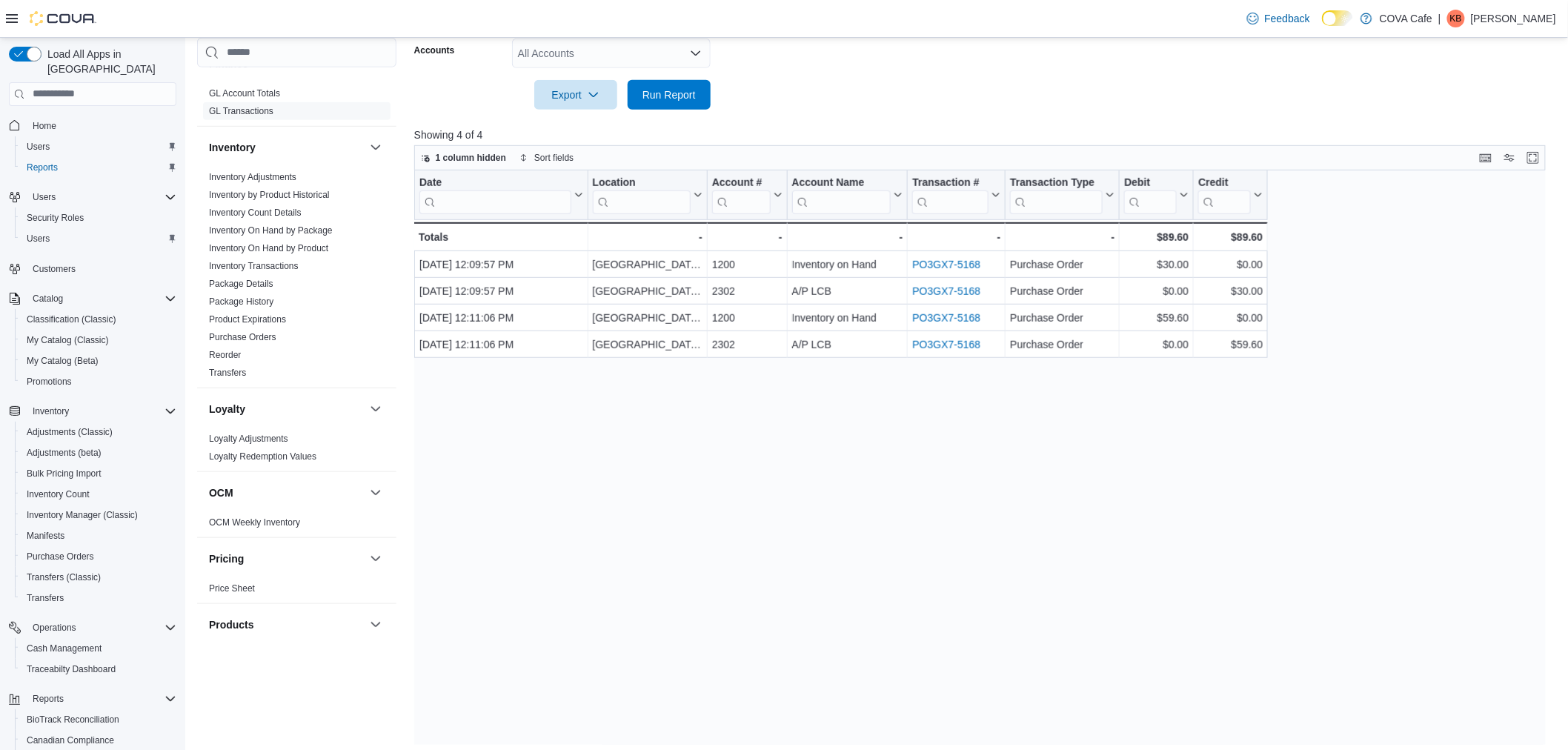
click at [803, 449] on div "Date Click to view column header actions Location Click to view column header a…" at bounding box center [986, 458] width 1144 height 575
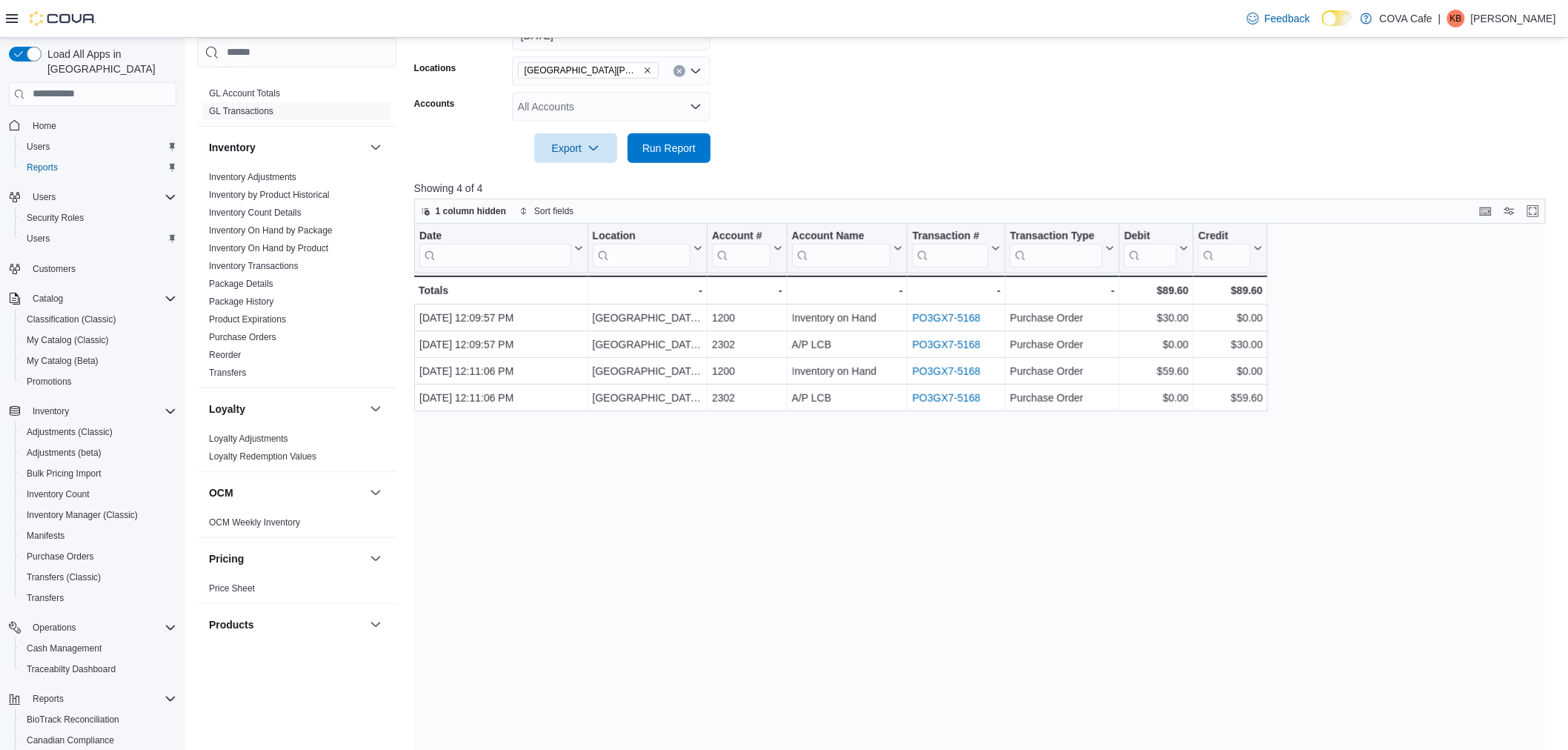
scroll to position [218, 0]
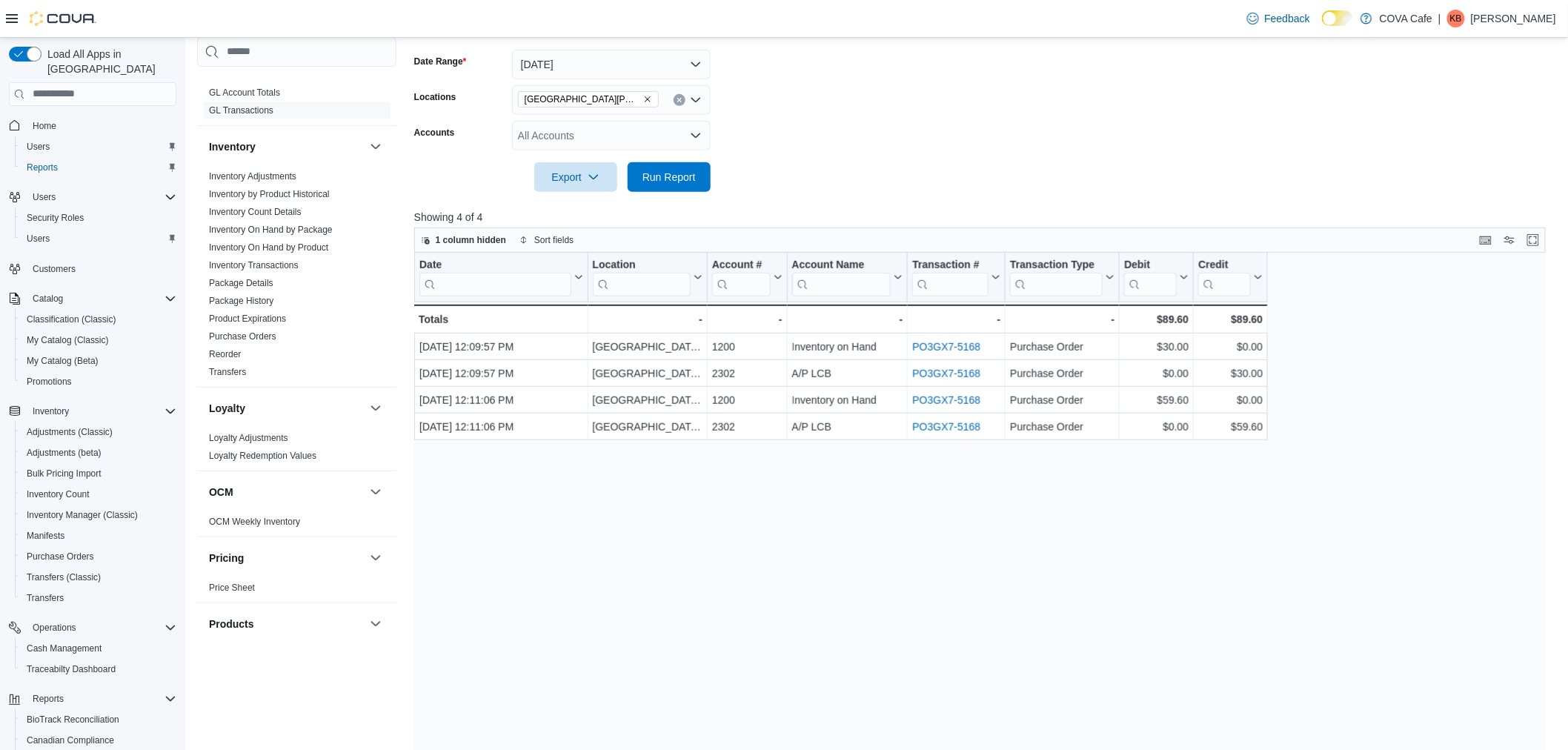
click at [1050, 472] on div "Date Click to view column header actions Location Click to view column header a…" at bounding box center [986, 540] width 1144 height 575
click at [1048, 468] on div "Date Click to view column header actions Location Click to view column header a…" at bounding box center [986, 540] width 1144 height 575
click at [1040, 485] on div "Date Click to view column header actions Location Click to view column header a…" at bounding box center [986, 540] width 1144 height 575
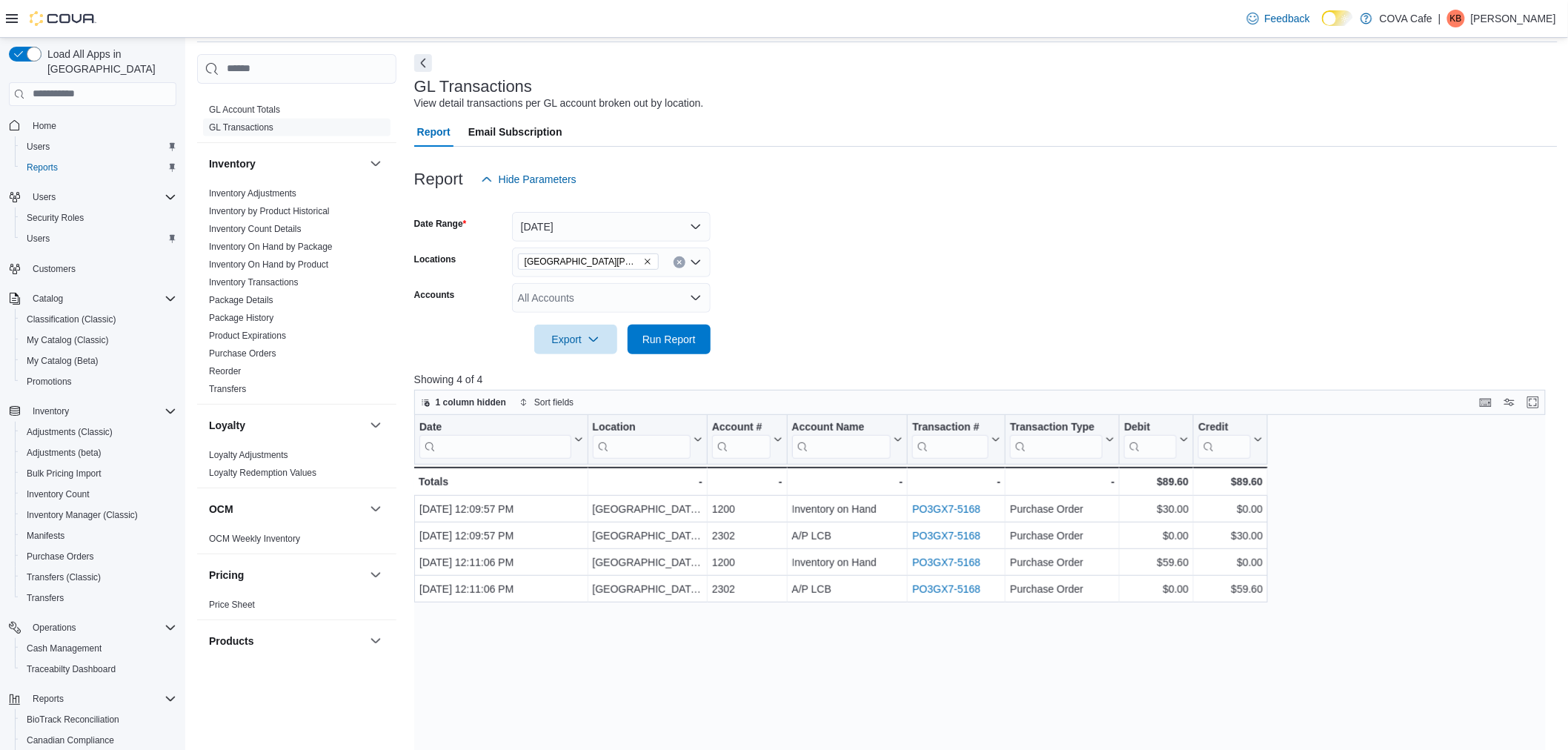
scroll to position [165, 0]
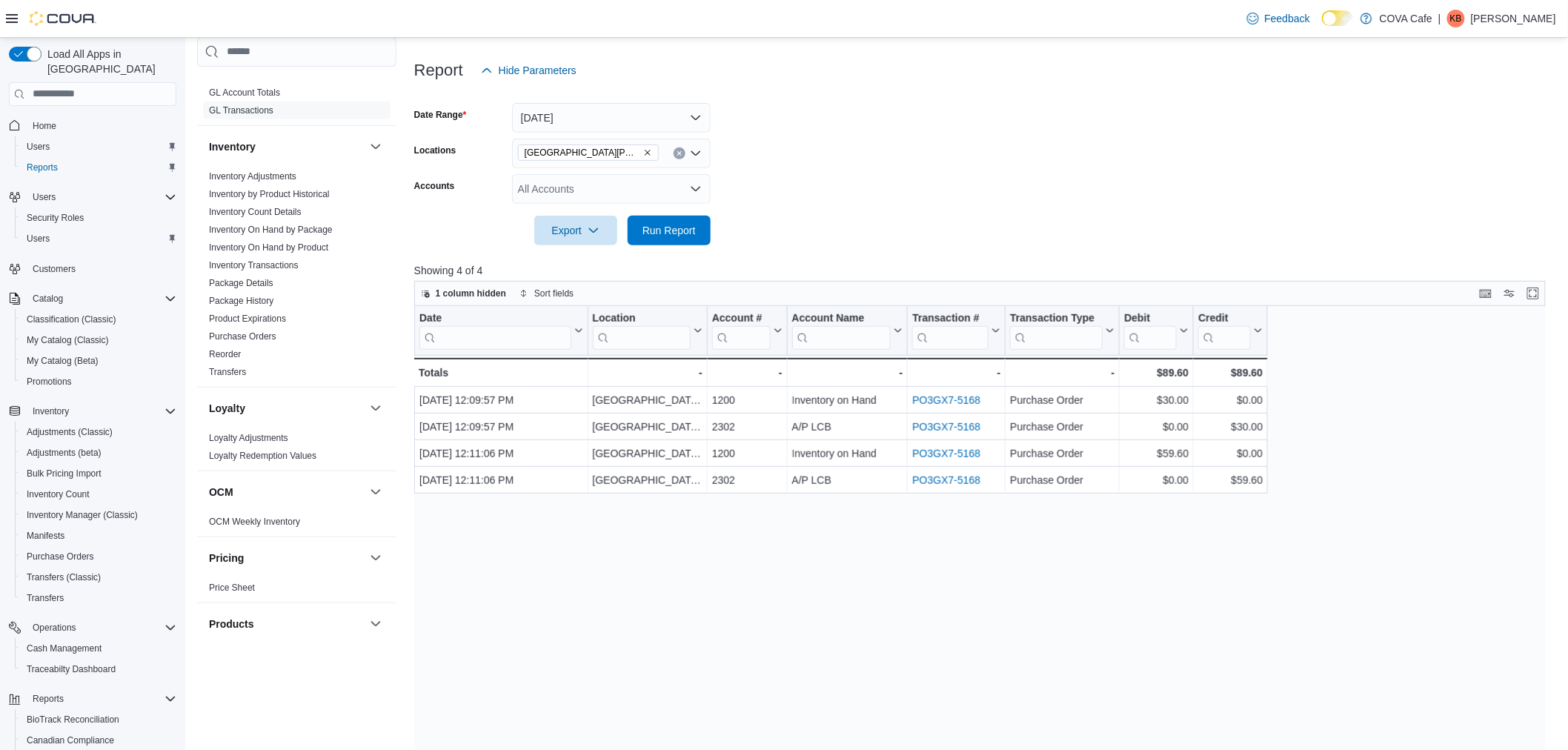
click at [1264, 20] on p "Kenneth B" at bounding box center [1513, 19] width 85 height 18
click at [1264, 151] on button "Sign Out" at bounding box center [1482, 147] width 136 height 24
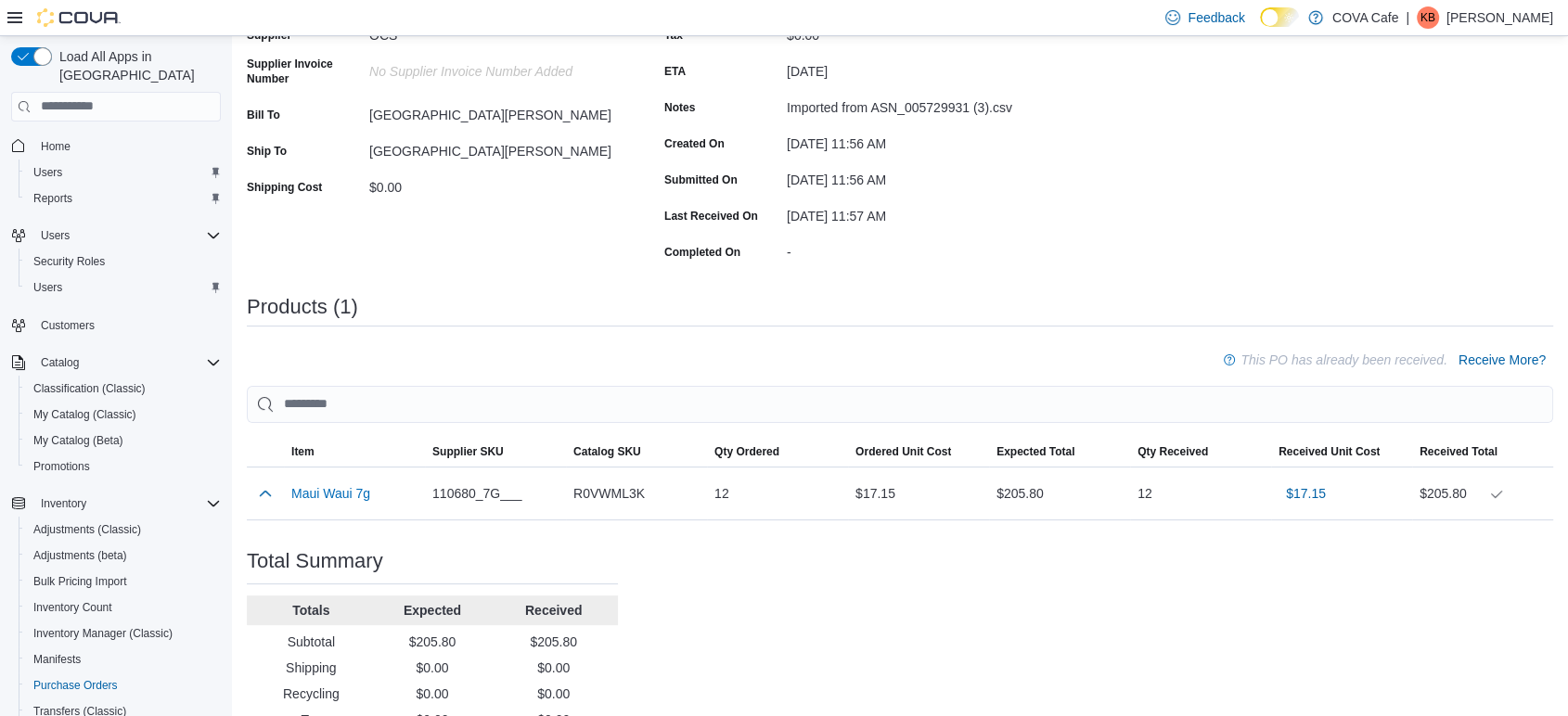
scroll to position [395, 0]
